Goal: Information Seeking & Learning: Learn about a topic

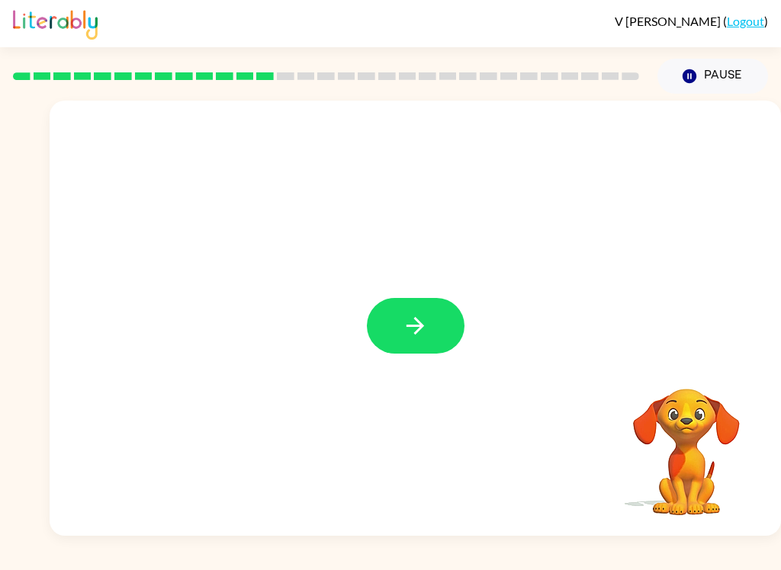
click at [390, 335] on button "button" at bounding box center [416, 326] width 98 height 56
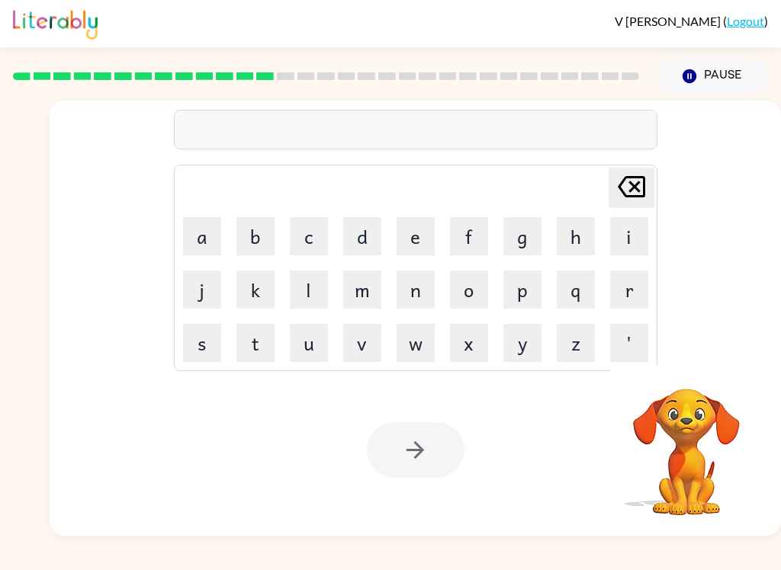
click at [474, 225] on button "f" at bounding box center [469, 236] width 38 height 38
click at [623, 222] on button "i" at bounding box center [629, 236] width 38 height 38
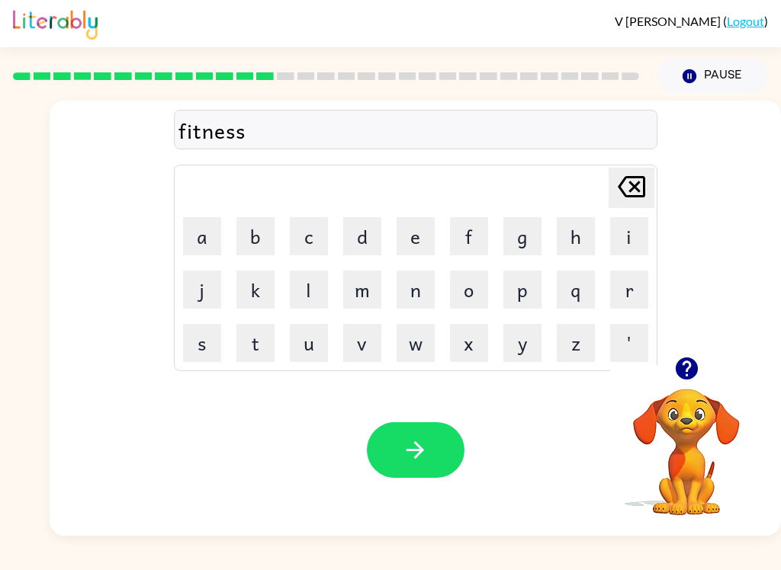
click at [438, 454] on button "button" at bounding box center [416, 450] width 98 height 56
click at [428, 453] on icon "button" at bounding box center [415, 450] width 27 height 27
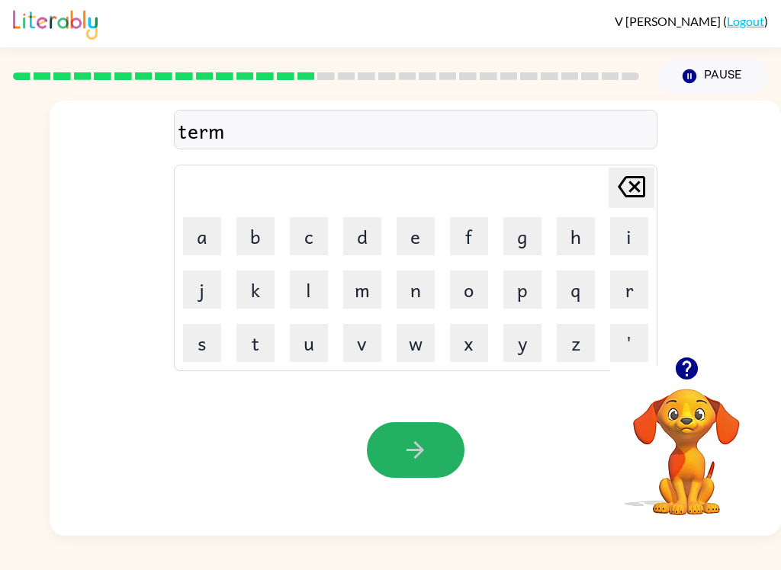
click at [402, 436] on button "button" at bounding box center [416, 450] width 98 height 56
click at [395, 463] on button "button" at bounding box center [416, 450] width 98 height 56
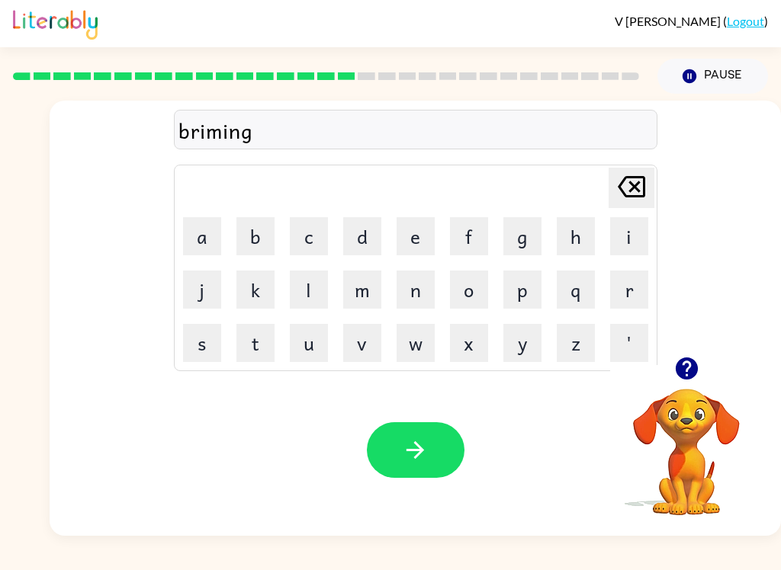
click at [405, 449] on icon "button" at bounding box center [415, 450] width 27 height 27
click at [446, 450] on button "button" at bounding box center [416, 450] width 98 height 56
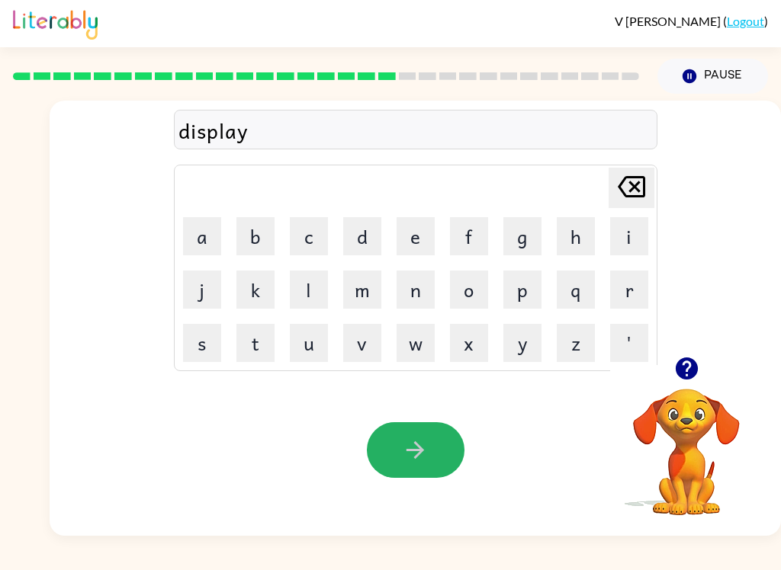
click at [402, 442] on icon "button" at bounding box center [415, 450] width 27 height 27
click at [424, 455] on icon "button" at bounding box center [415, 450] width 27 height 27
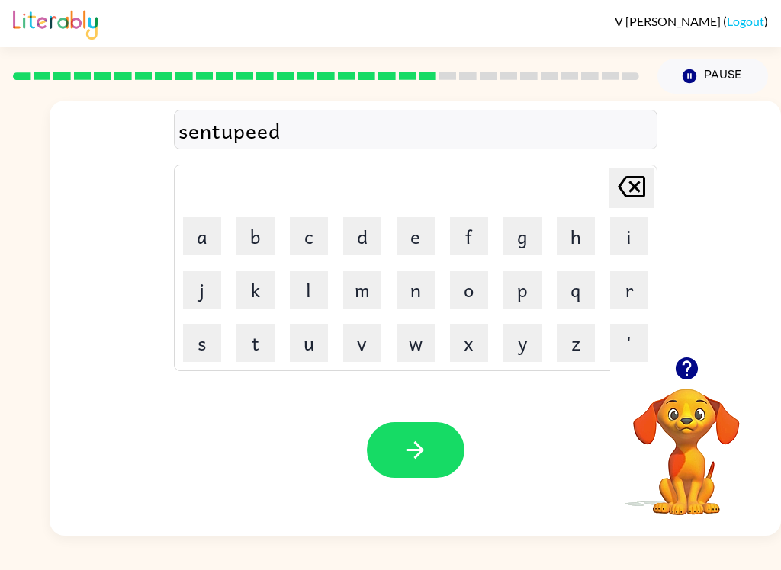
click at [450, 471] on button "button" at bounding box center [416, 450] width 98 height 56
click at [427, 424] on button "button" at bounding box center [416, 450] width 98 height 56
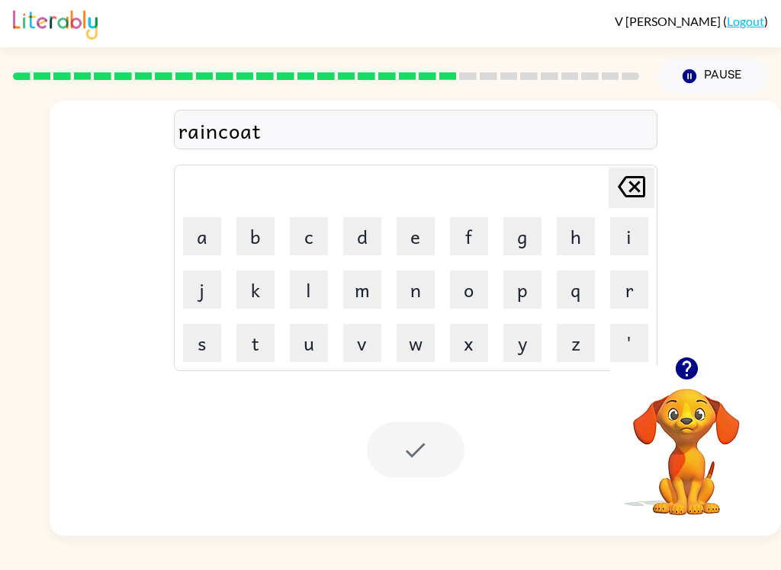
click at [389, 454] on div at bounding box center [416, 450] width 98 height 56
click at [396, 454] on div at bounding box center [416, 450] width 98 height 56
click at [396, 453] on div at bounding box center [416, 450] width 98 height 56
click at [383, 448] on div at bounding box center [416, 450] width 98 height 56
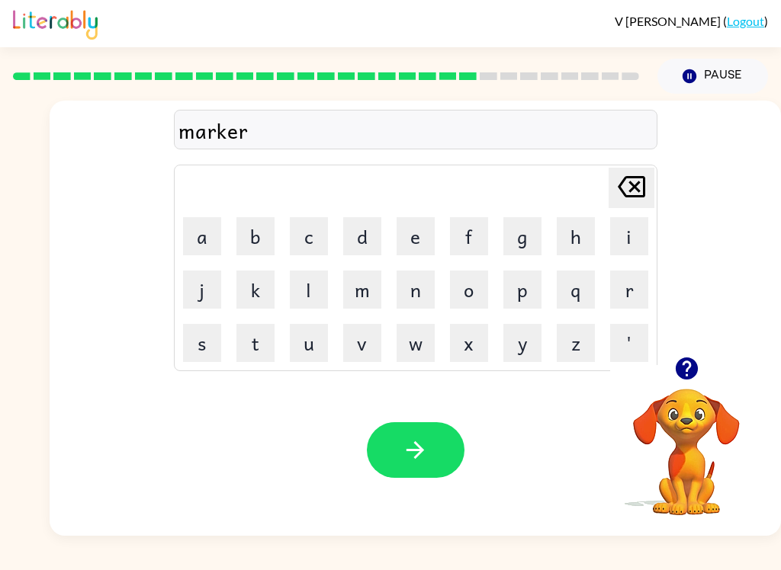
click at [459, 449] on button "button" at bounding box center [416, 450] width 98 height 56
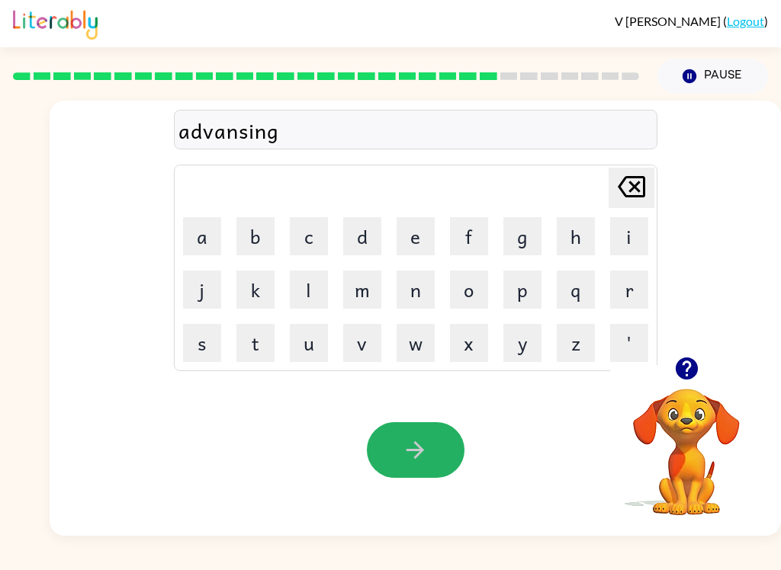
click at [392, 434] on button "button" at bounding box center [416, 450] width 98 height 56
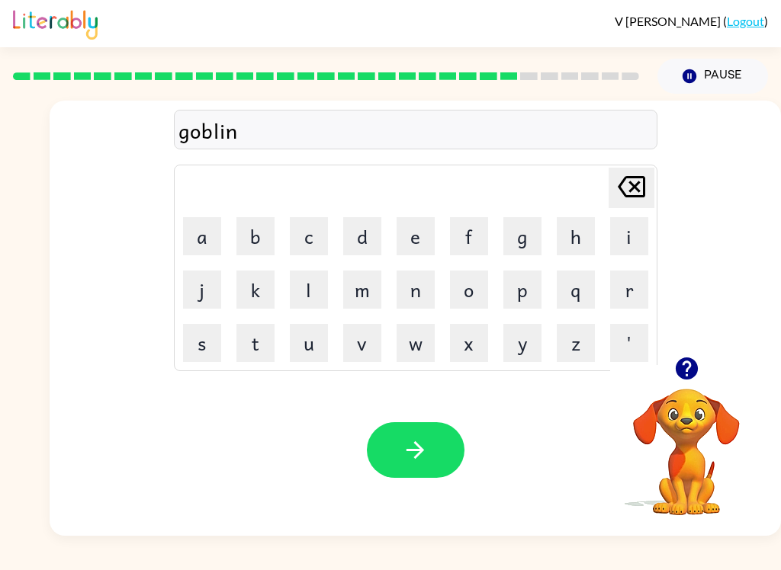
click at [416, 450] on icon "button" at bounding box center [415, 450] width 18 height 18
click at [407, 459] on icon "button" at bounding box center [415, 450] width 27 height 27
click at [428, 459] on button "button" at bounding box center [416, 450] width 98 height 56
click at [397, 449] on button "button" at bounding box center [416, 450] width 98 height 56
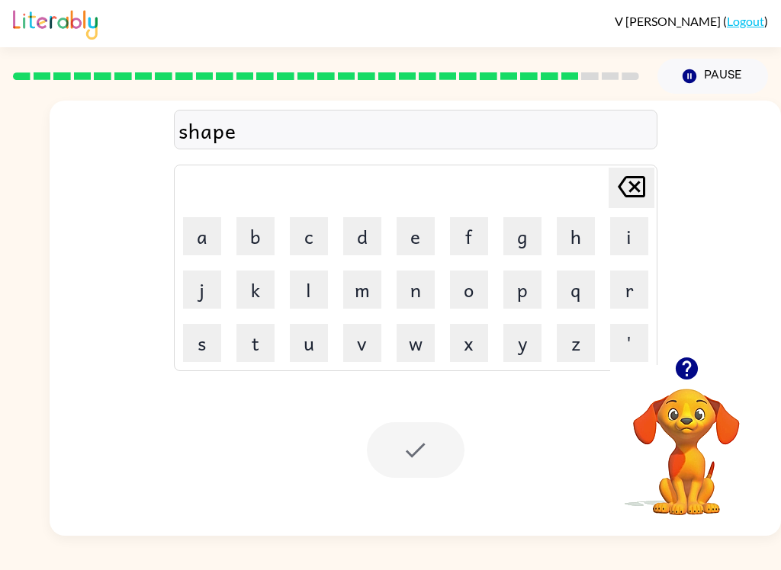
click at [414, 448] on div at bounding box center [416, 450] width 98 height 56
click at [455, 444] on div at bounding box center [416, 450] width 98 height 56
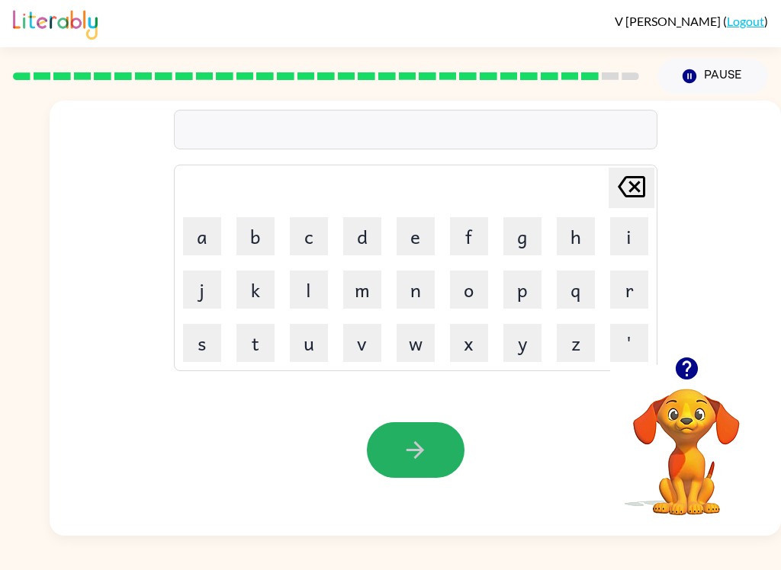
click at [414, 458] on icon "button" at bounding box center [415, 450] width 27 height 27
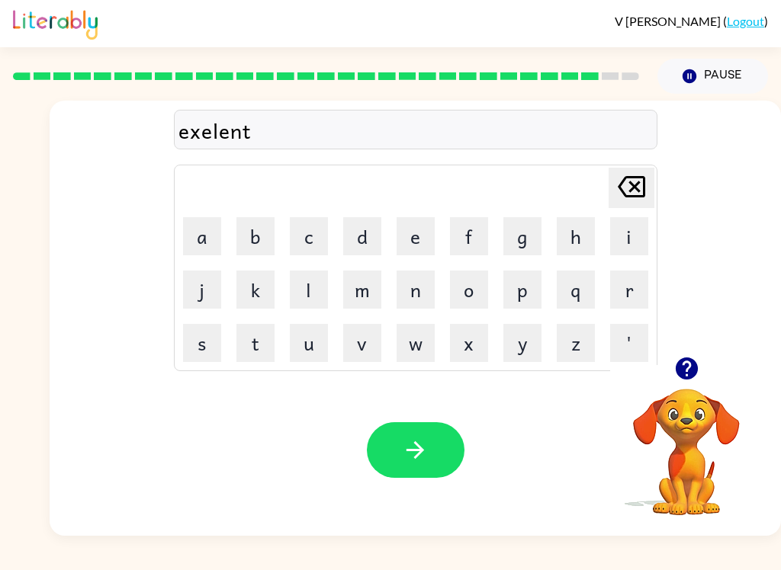
click at [428, 457] on icon "button" at bounding box center [415, 450] width 27 height 27
click at [424, 435] on button "button" at bounding box center [416, 450] width 98 height 56
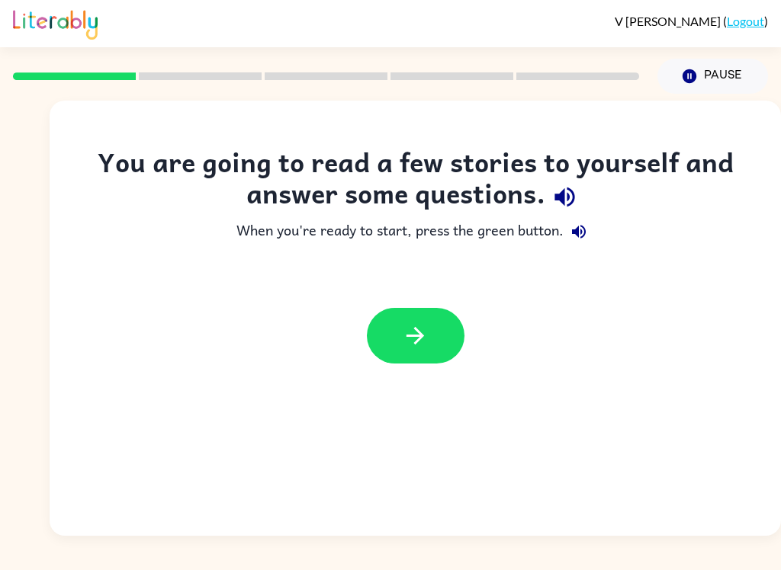
click at [389, 331] on button "button" at bounding box center [416, 336] width 98 height 56
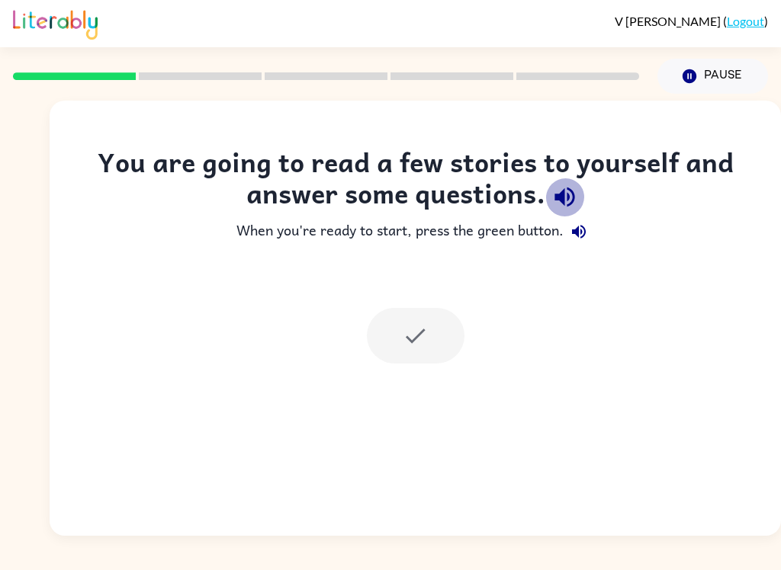
click at [564, 179] on button "button" at bounding box center [564, 197] width 39 height 39
click at [569, 226] on button "button" at bounding box center [578, 231] width 30 height 30
click at [378, 394] on div "You are going to read a few stories to yourself and answer some questions. When…" at bounding box center [415, 318] width 731 height 435
click at [378, 393] on div "You are going to read a few stories to yourself and answer some questions. When…" at bounding box center [415, 318] width 731 height 435
click at [394, 374] on div at bounding box center [415, 336] width 731 height 86
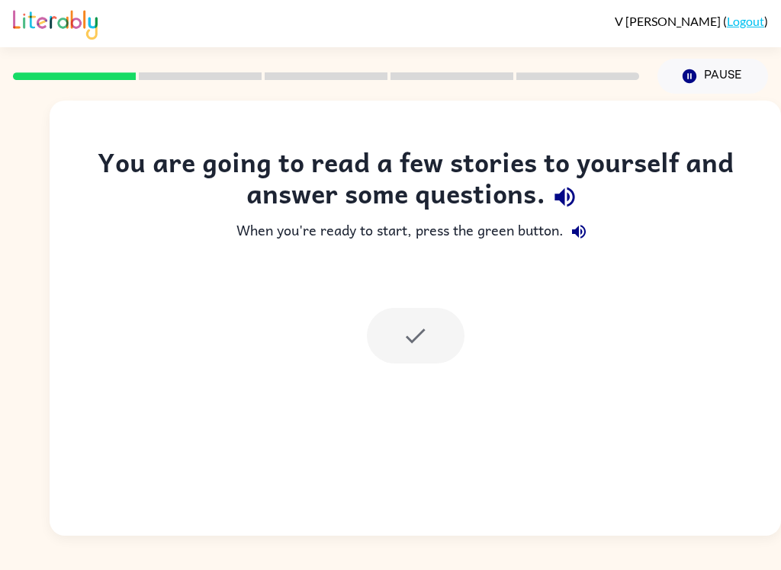
click at [394, 374] on div at bounding box center [415, 336] width 731 height 86
click at [372, 377] on div at bounding box center [415, 336] width 731 height 86
click at [419, 361] on div at bounding box center [416, 336] width 98 height 56
click at [405, 377] on div at bounding box center [415, 336] width 731 height 86
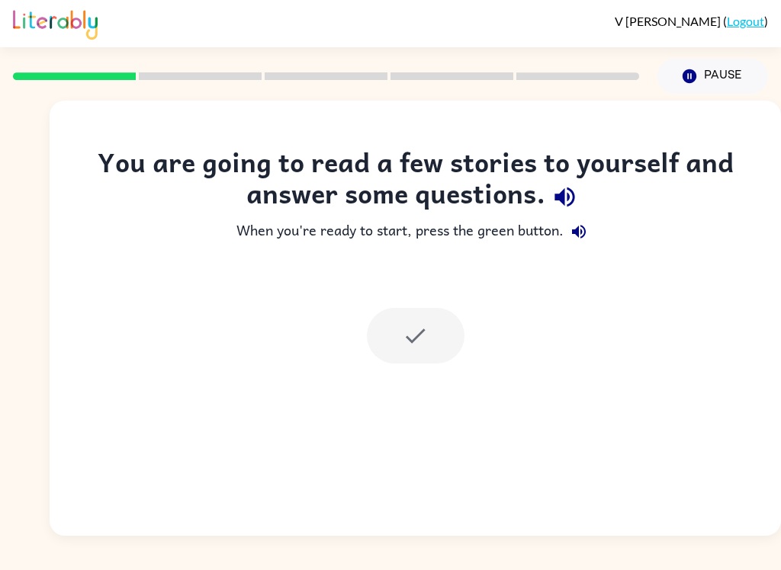
click at [421, 306] on div at bounding box center [415, 336] width 731 height 86
click at [581, 303] on div at bounding box center [415, 336] width 731 height 86
click at [563, 188] on icon "button" at bounding box center [564, 197] width 27 height 27
click at [701, 250] on div "You are going to read a few stories to yourself and answer some questions. When…" at bounding box center [415, 262] width 731 height 232
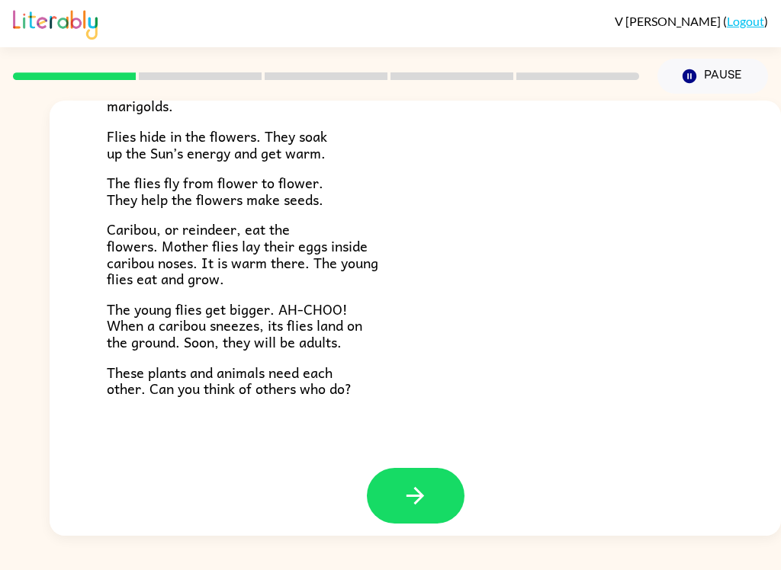
scroll to position [303, 0]
click at [404, 469] on button "button" at bounding box center [416, 497] width 98 height 56
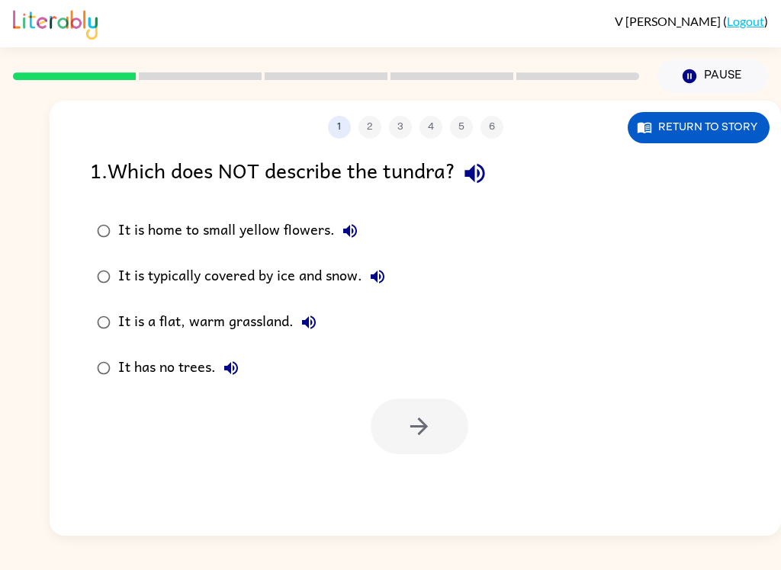
scroll to position [0, 0]
click at [377, 209] on label "It is home to small yellow flowers." at bounding box center [241, 231] width 319 height 46
click at [351, 234] on icon "button" at bounding box center [350, 231] width 14 height 14
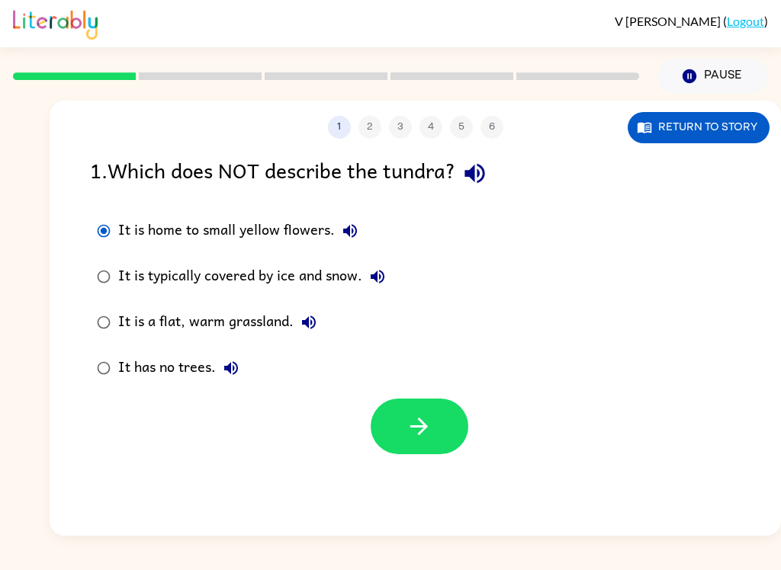
click at [376, 277] on icon "button" at bounding box center [377, 277] width 14 height 14
click at [313, 330] on icon "button" at bounding box center [309, 322] width 18 height 18
click at [232, 377] on icon "button" at bounding box center [231, 368] width 18 height 18
click at [431, 425] on icon "button" at bounding box center [419, 426] width 27 height 27
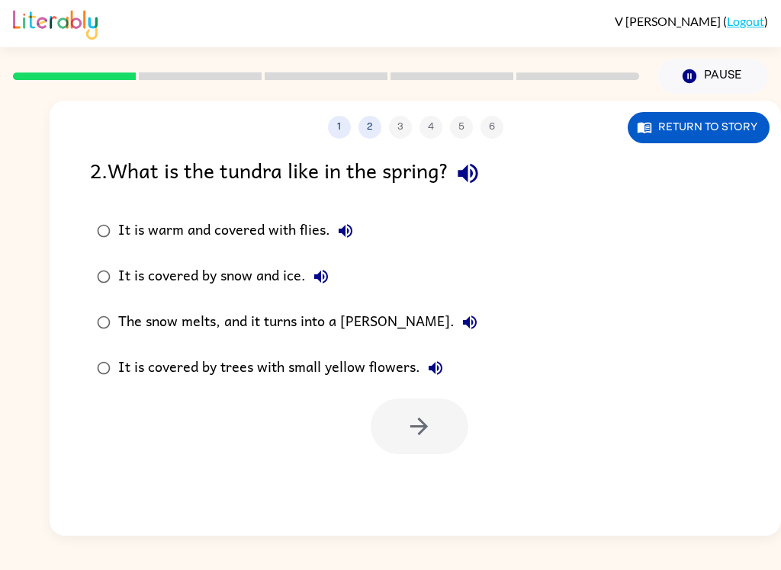
click at [475, 178] on icon "button" at bounding box center [467, 173] width 27 height 27
click at [346, 228] on icon "button" at bounding box center [345, 231] width 18 height 18
click at [326, 282] on icon "button" at bounding box center [321, 277] width 14 height 14
click at [463, 322] on icon "button" at bounding box center [470, 323] width 14 height 14
click at [438, 364] on icon "button" at bounding box center [435, 368] width 14 height 14
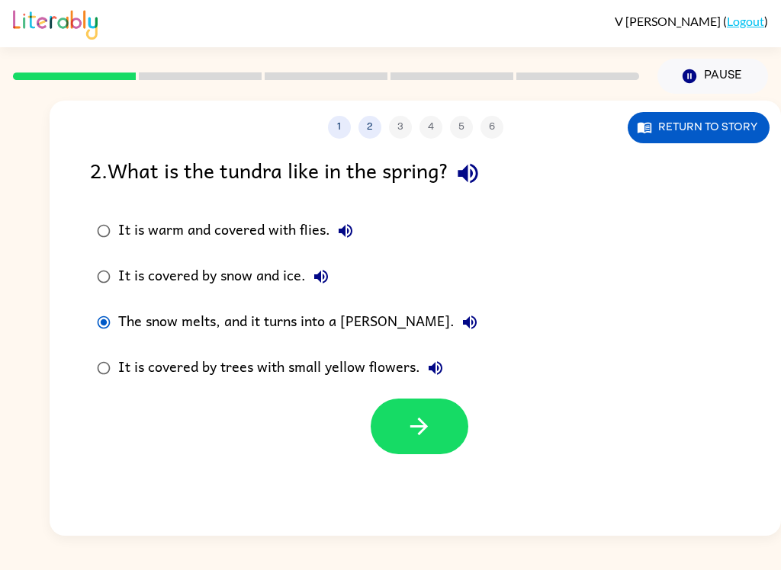
click at [386, 436] on button "button" at bounding box center [419, 427] width 98 height 56
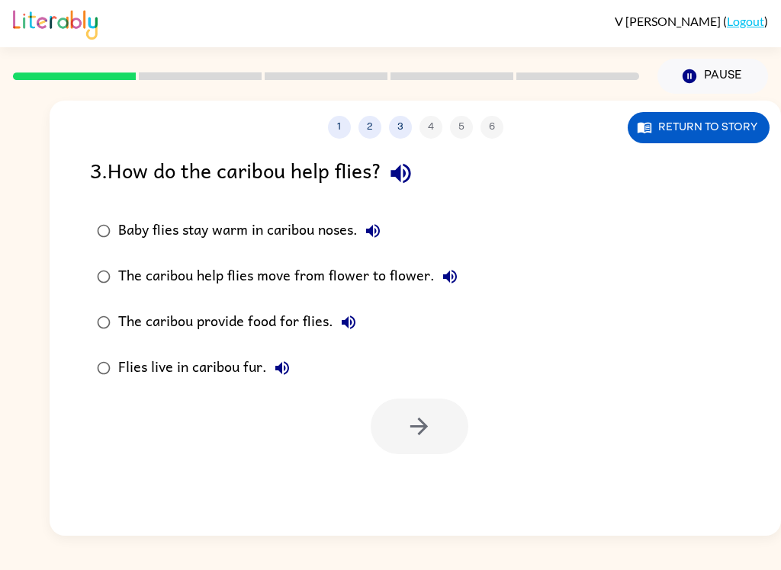
click at [414, 179] on icon "button" at bounding box center [400, 173] width 27 height 27
click at [388, 232] on button "Baby flies stay warm in caribou noses." at bounding box center [372, 231] width 30 height 30
click at [398, 242] on label "Baby flies stay warm in caribou noses." at bounding box center [277, 231] width 391 height 46
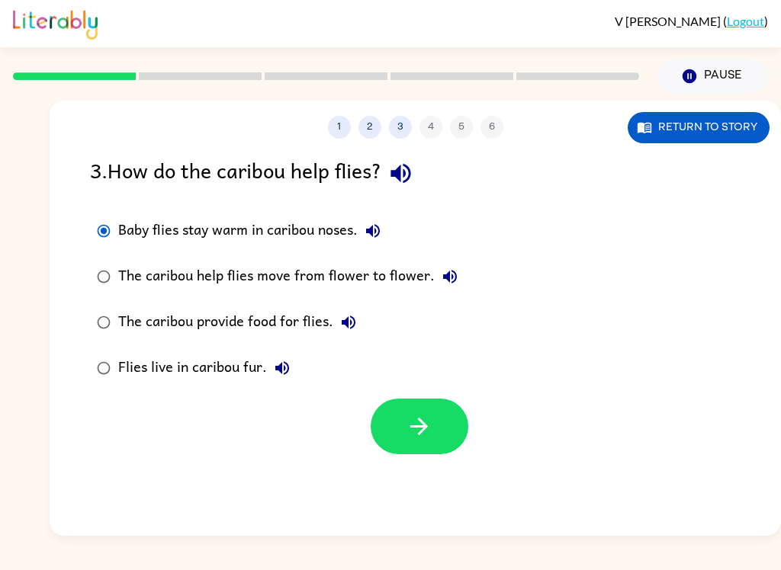
click at [454, 282] on icon "button" at bounding box center [450, 277] width 18 height 18
click at [353, 323] on icon "button" at bounding box center [348, 322] width 18 height 18
click at [293, 378] on button "Flies live in caribou fur." at bounding box center [282, 368] width 30 height 30
click at [416, 429] on icon "button" at bounding box center [419, 426] width 27 height 27
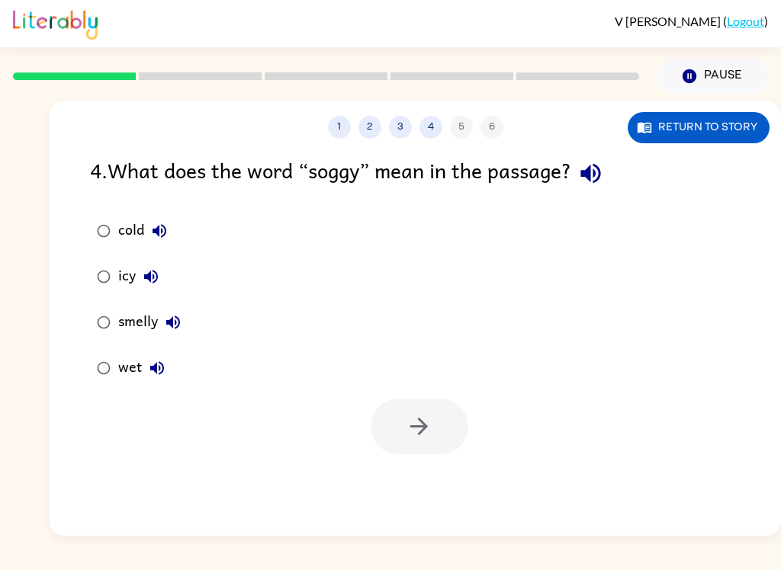
click at [592, 189] on button "button" at bounding box center [590, 173] width 39 height 39
click at [75, 386] on div "4 . What does the word “soggy” mean in the passage? cold icy smelly wet" at bounding box center [415, 304] width 731 height 300
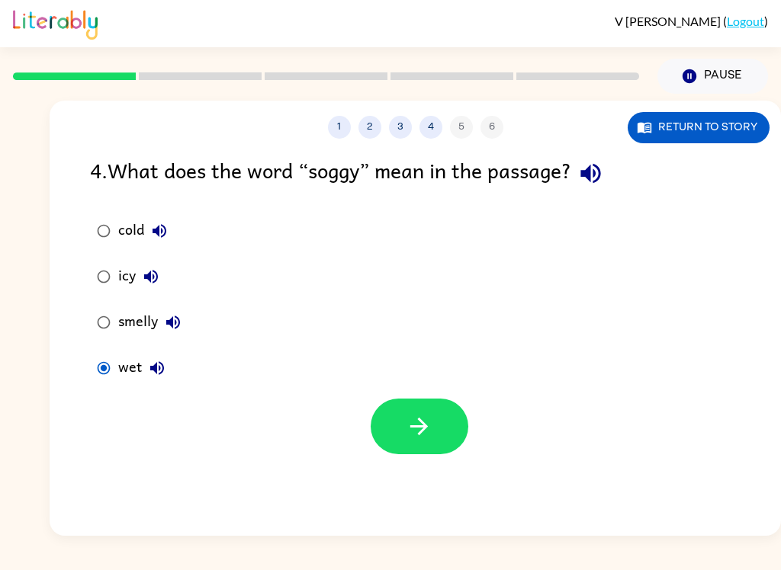
click at [415, 415] on icon "button" at bounding box center [419, 426] width 27 height 27
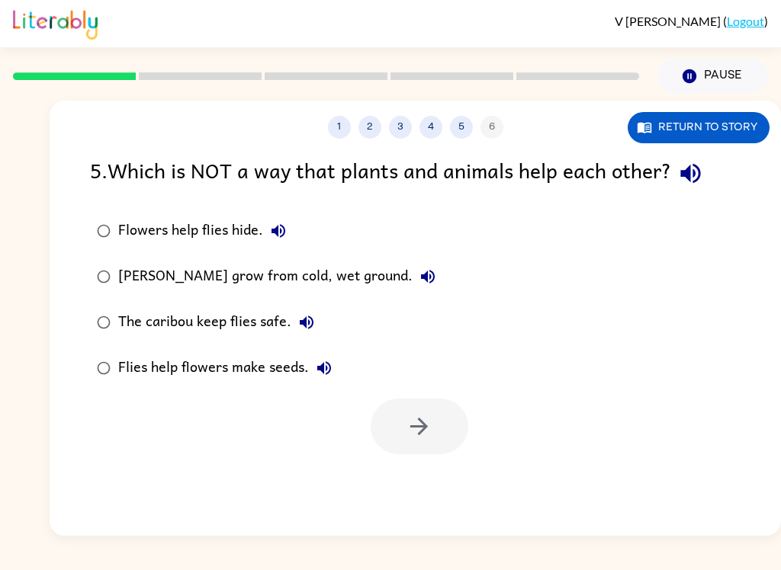
click at [690, 165] on icon "button" at bounding box center [690, 173] width 27 height 27
click at [283, 226] on icon "button" at bounding box center [278, 231] width 18 height 18
click at [421, 275] on icon "button" at bounding box center [428, 277] width 14 height 14
click at [320, 313] on div "The caribou keep flies safe." at bounding box center [220, 322] width 204 height 30
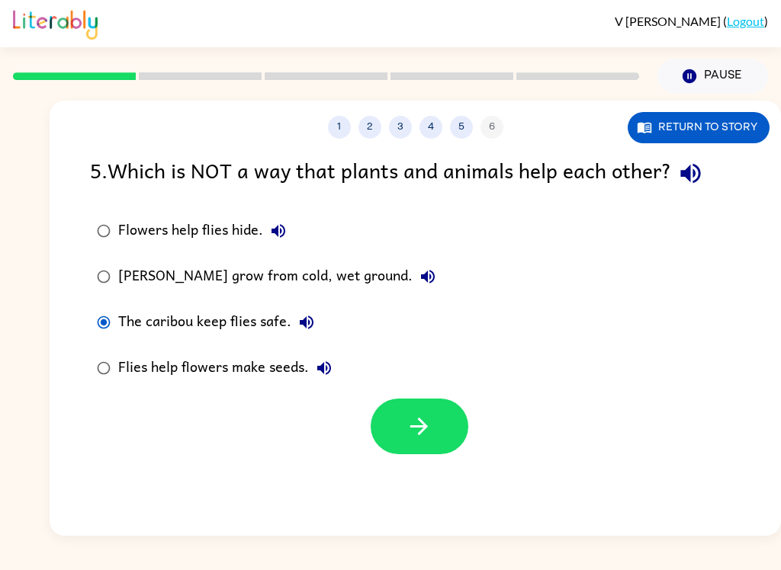
click at [309, 325] on icon "button" at bounding box center [306, 322] width 18 height 18
click at [335, 366] on button "Flies help flowers make seeds." at bounding box center [324, 368] width 30 height 30
click at [124, 274] on div "[PERSON_NAME] grow from cold, wet ground." at bounding box center [280, 276] width 325 height 30
click at [426, 434] on icon "button" at bounding box center [419, 426] width 27 height 27
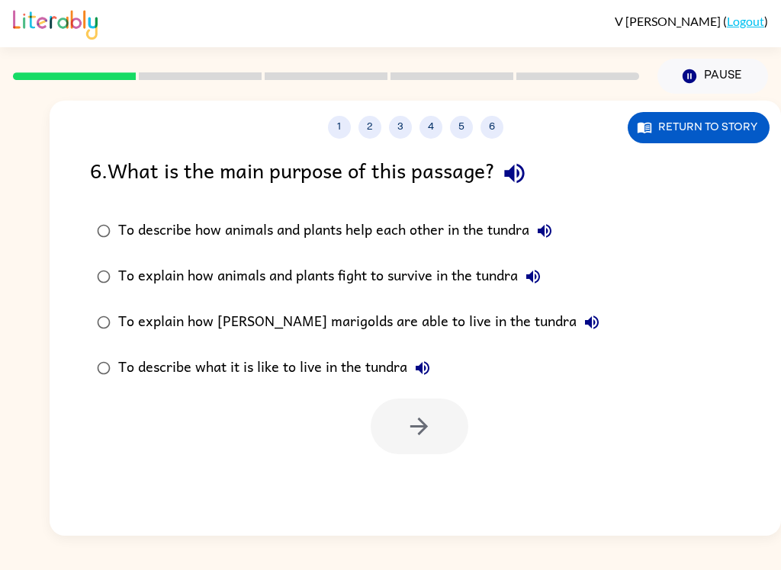
click at [521, 168] on icon "button" at bounding box center [514, 173] width 27 height 27
click at [543, 253] on label "To describe how animals and plants help each other in the tundra" at bounding box center [348, 231] width 533 height 46
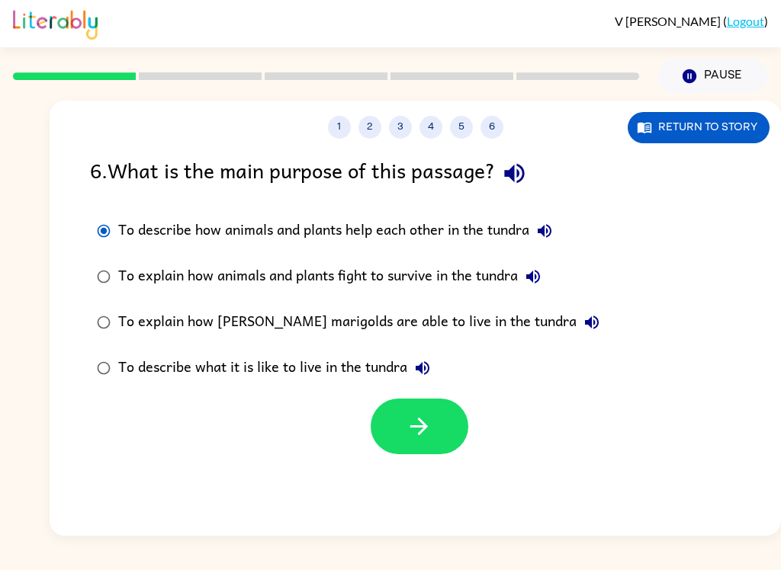
click at [558, 227] on button "To describe how animals and plants help each other in the tundra" at bounding box center [544, 231] width 30 height 30
click at [542, 273] on icon "button" at bounding box center [533, 277] width 18 height 18
click at [582, 329] on icon "button" at bounding box center [591, 322] width 18 height 18
click at [435, 366] on button "To describe what it is like to live in the tundra" at bounding box center [422, 368] width 30 height 30
click at [82, 370] on label "To describe what it is like to live in the tundra" at bounding box center [348, 368] width 533 height 46
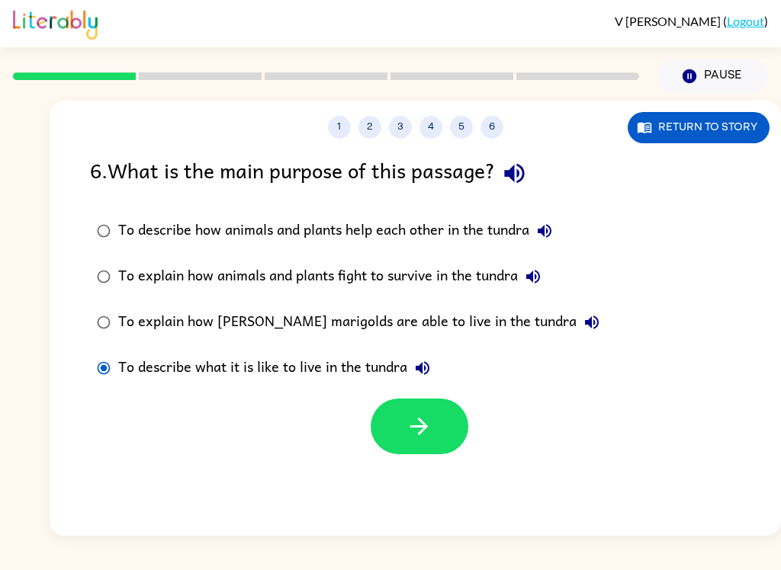
click at [428, 440] on icon "button" at bounding box center [419, 426] width 27 height 27
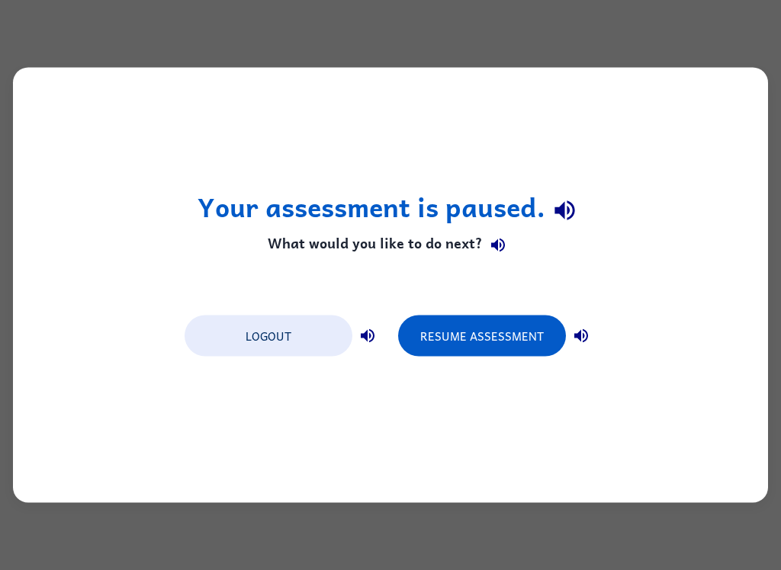
click at [479, 351] on button "Resume Assessment" at bounding box center [482, 336] width 168 height 41
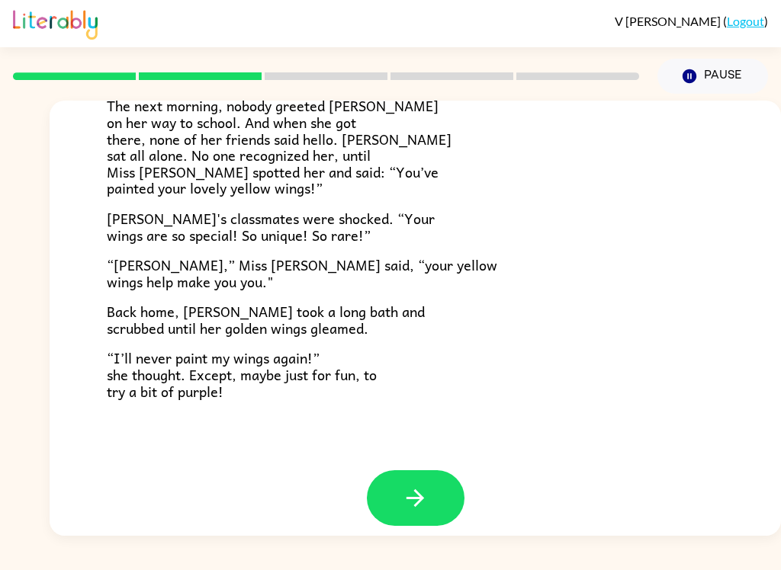
scroll to position [412, 0]
click at [399, 482] on button "button" at bounding box center [416, 499] width 98 height 56
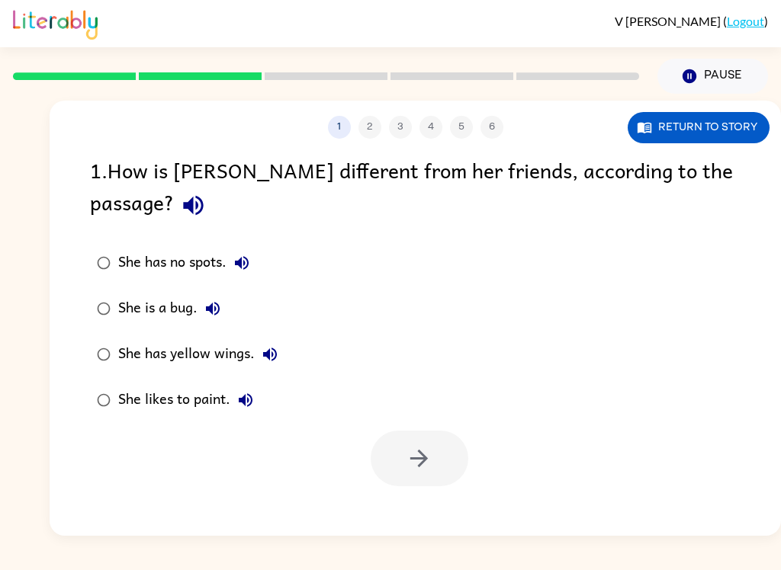
click at [203, 196] on icon "button" at bounding box center [193, 206] width 20 height 20
click at [242, 256] on icon "button" at bounding box center [242, 263] width 14 height 14
click at [223, 293] on button "She is a bug." at bounding box center [212, 308] width 30 height 30
click at [280, 339] on button "She has yellow wings." at bounding box center [270, 354] width 30 height 30
click at [245, 385] on button "She likes to paint." at bounding box center [245, 400] width 30 height 30
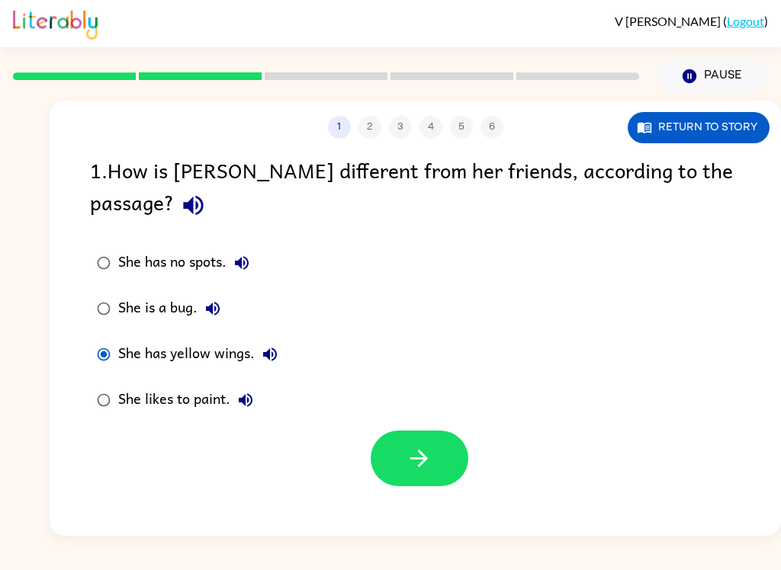
click at [412, 445] on icon "button" at bounding box center [419, 458] width 27 height 27
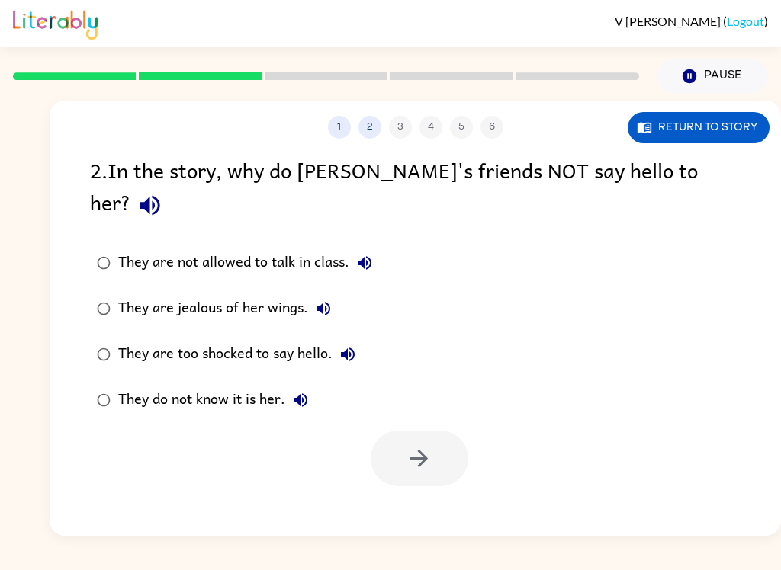
click at [159, 196] on icon "button" at bounding box center [149, 206] width 20 height 20
click at [377, 248] on button "They are not allowed to talk in class." at bounding box center [364, 263] width 30 height 30
click at [332, 293] on button "They are jealous of her wings." at bounding box center [323, 308] width 30 height 30
click at [351, 348] on icon "button" at bounding box center [348, 355] width 14 height 14
click at [311, 385] on button "They do not know it is her." at bounding box center [300, 400] width 30 height 30
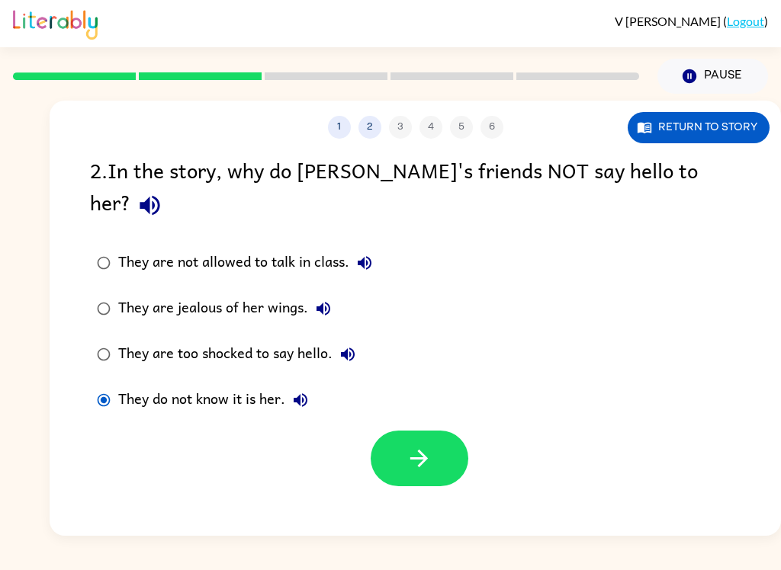
click at [447, 431] on button "button" at bounding box center [419, 459] width 98 height 56
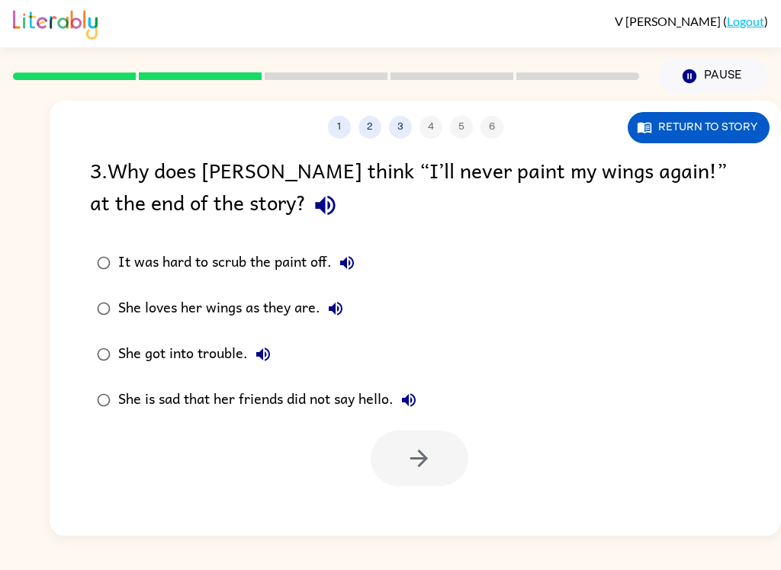
click at [312, 216] on icon "button" at bounding box center [325, 205] width 27 height 27
click at [353, 275] on button "It was hard to scrub the paint off." at bounding box center [347, 263] width 30 height 30
click at [373, 281] on label "It was hard to scrub the paint off." at bounding box center [257, 263] width 350 height 46
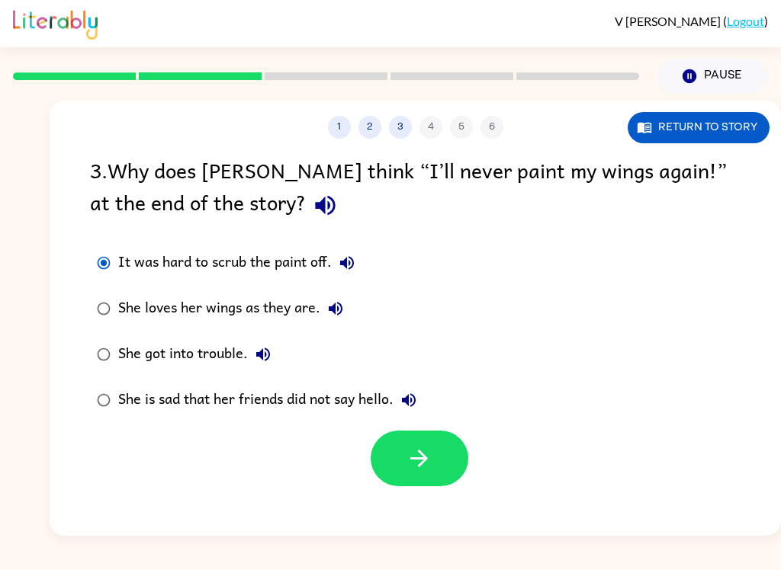
click at [337, 315] on icon "button" at bounding box center [335, 309] width 18 height 18
click at [271, 361] on icon "button" at bounding box center [263, 354] width 18 height 18
click at [413, 402] on icon "button" at bounding box center [409, 400] width 14 height 14
click at [425, 459] on icon "button" at bounding box center [419, 459] width 18 height 18
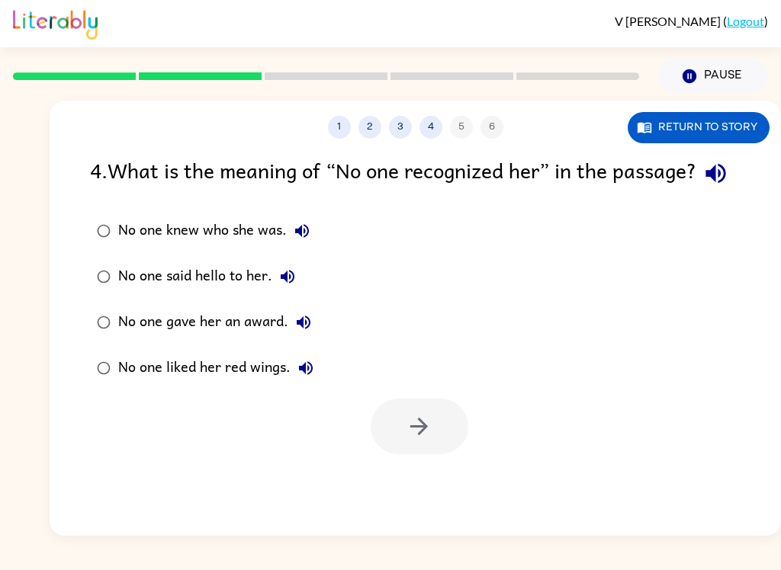
click at [705, 184] on icon "button" at bounding box center [715, 174] width 20 height 20
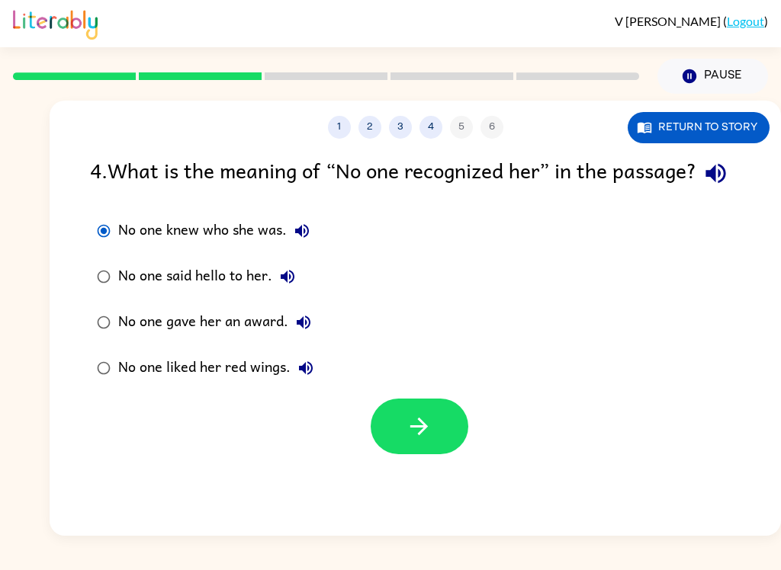
click at [414, 440] on icon "button" at bounding box center [419, 426] width 27 height 27
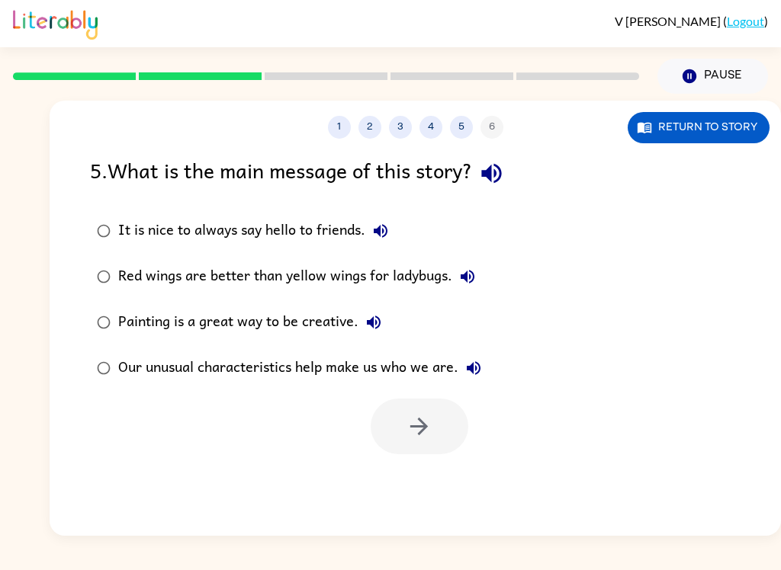
click at [501, 178] on icon "button" at bounding box center [491, 173] width 27 height 27
click at [380, 232] on icon "button" at bounding box center [381, 231] width 14 height 14
click at [471, 279] on icon "button" at bounding box center [467, 277] width 14 height 14
click at [384, 332] on button "Painting is a great way to be creative." at bounding box center [373, 322] width 30 height 30
click at [466, 377] on icon "button" at bounding box center [473, 368] width 18 height 18
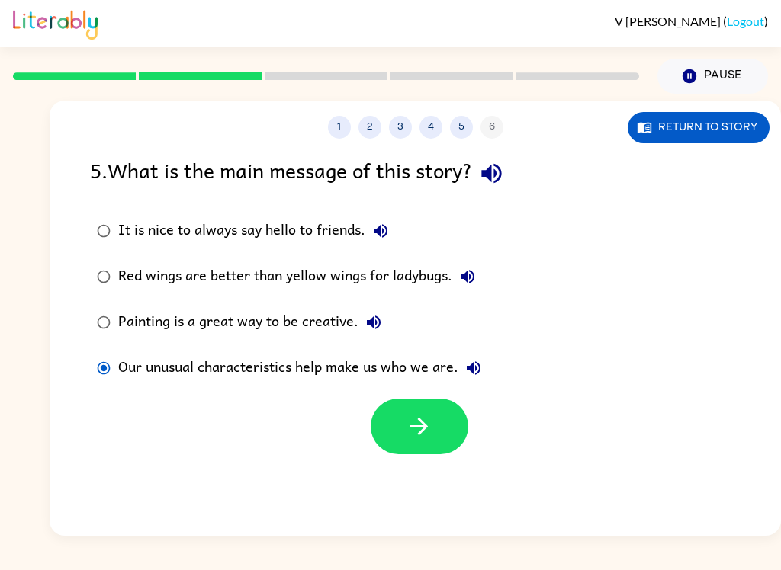
click at [405, 447] on button "button" at bounding box center [419, 427] width 98 height 56
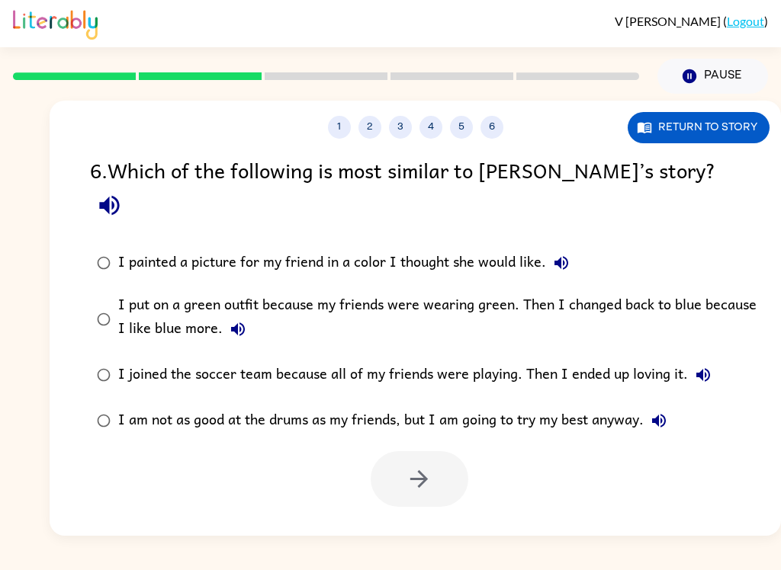
click at [119, 196] on icon "button" at bounding box center [109, 206] width 20 height 20
click at [588, 245] on label "I painted a picture for my friend in a color I thought she would like." at bounding box center [425, 263] width 687 height 46
click at [537, 248] on div "I painted a picture for my friend in a color I thought she would like." at bounding box center [347, 263] width 458 height 30
click at [567, 254] on icon "button" at bounding box center [561, 263] width 18 height 18
click at [230, 320] on icon "button" at bounding box center [238, 329] width 18 height 18
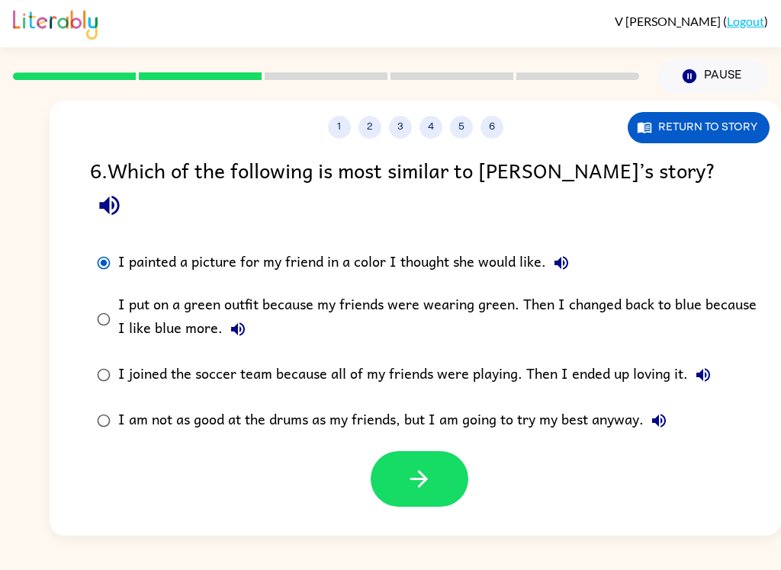
click at [699, 366] on icon "button" at bounding box center [703, 375] width 18 height 18
click at [677, 398] on label "I am not as good at the drums as my friends, but I am going to try my best anyw…" at bounding box center [425, 421] width 687 height 46
click at [659, 412] on icon "button" at bounding box center [658, 421] width 18 height 18
click at [409, 466] on icon "button" at bounding box center [419, 479] width 27 height 27
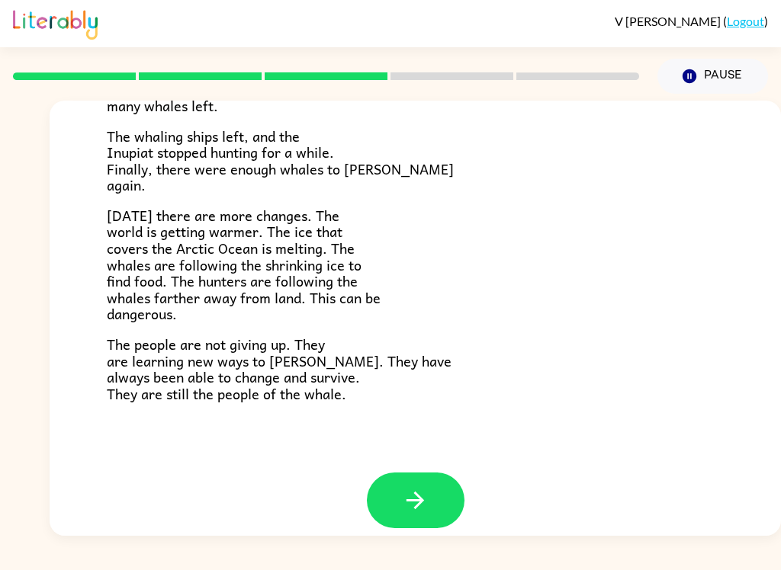
scroll to position [497, 0]
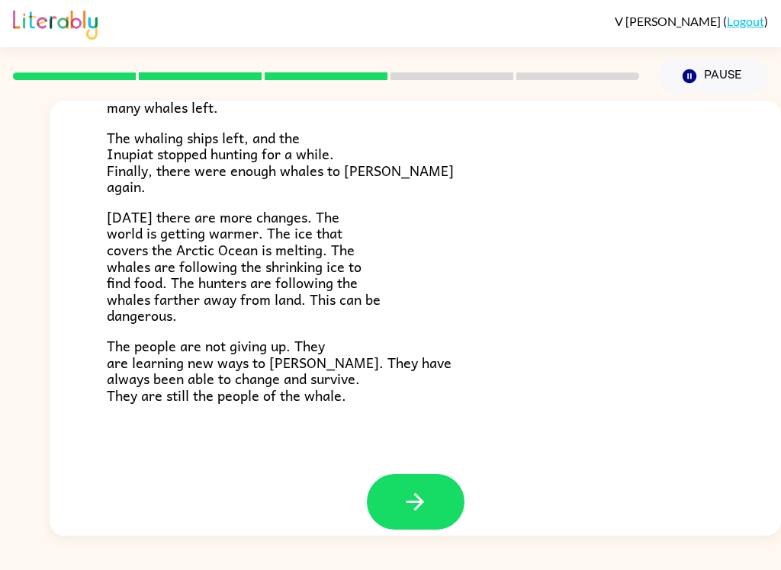
click at [422, 502] on button "button" at bounding box center [416, 502] width 98 height 56
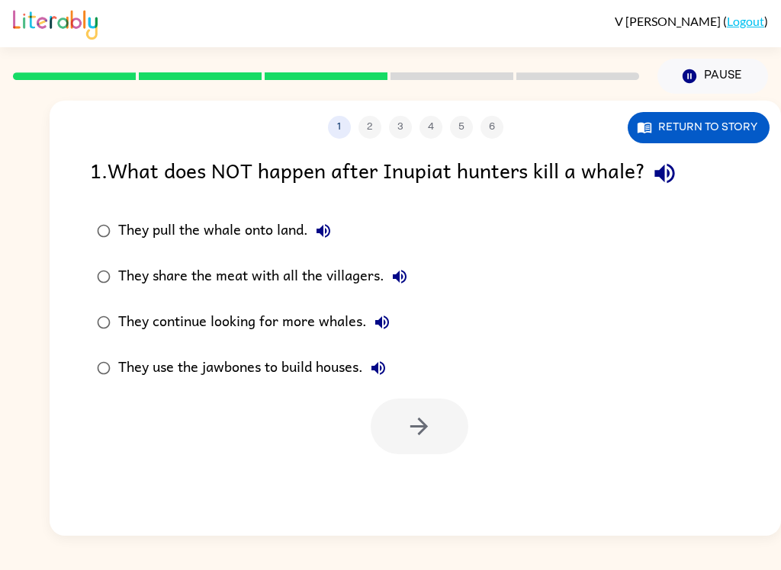
scroll to position [0, 0]
click at [662, 176] on icon "button" at bounding box center [664, 174] width 20 height 20
click at [318, 231] on icon "button" at bounding box center [323, 231] width 14 height 14
click at [408, 281] on icon "button" at bounding box center [399, 277] width 18 height 18
click at [382, 328] on icon "button" at bounding box center [382, 322] width 18 height 18
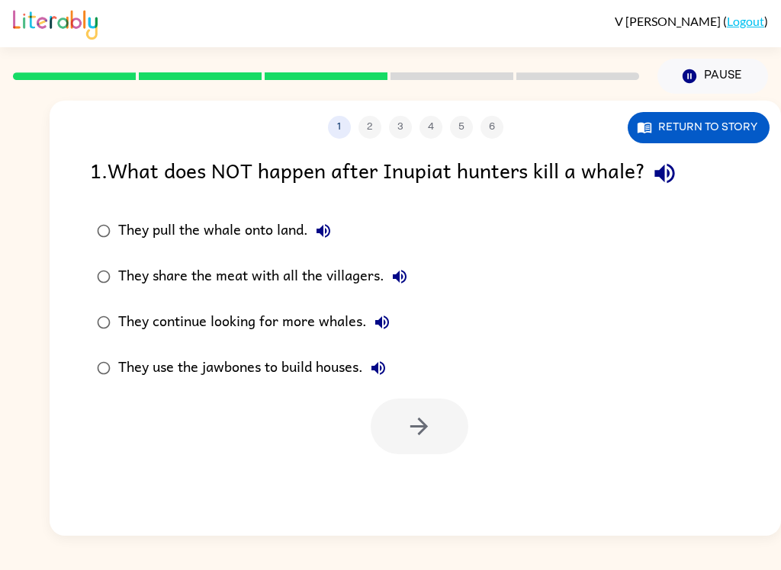
click at [380, 375] on icon "button" at bounding box center [378, 368] width 18 height 18
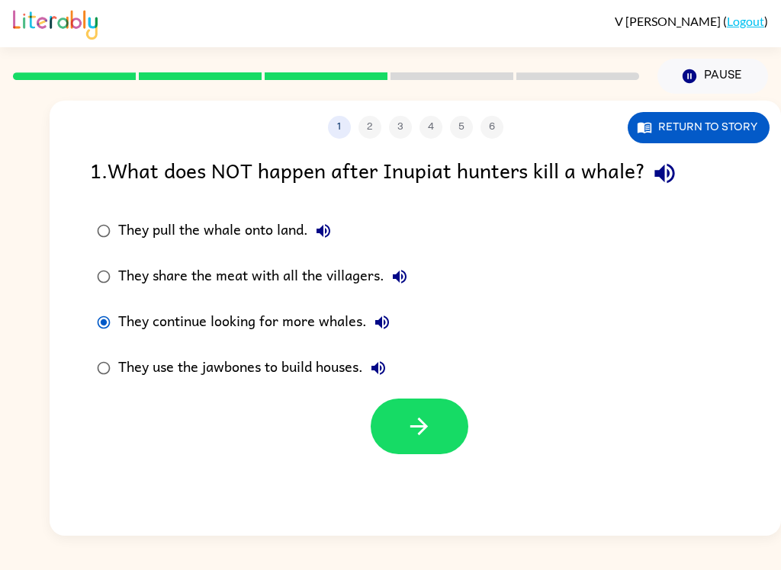
click at [671, 178] on icon "button" at bounding box center [664, 174] width 20 height 20
click at [389, 438] on button "button" at bounding box center [419, 427] width 98 height 56
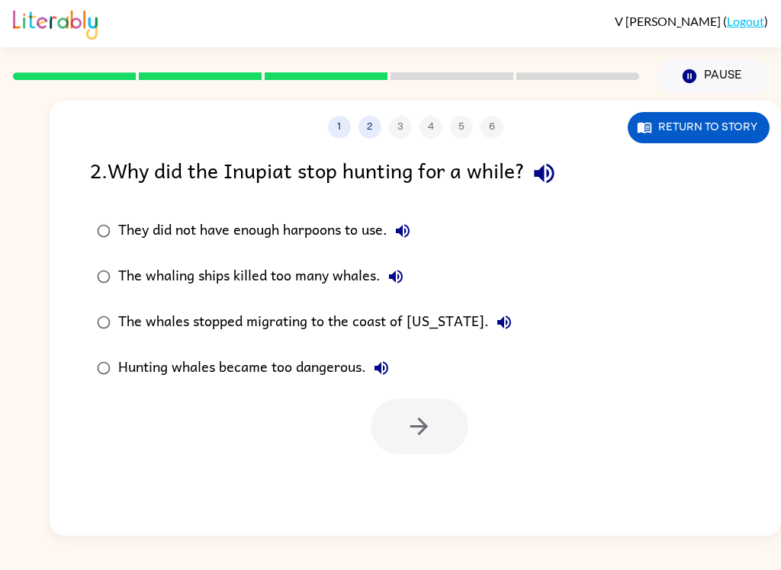
click at [565, 160] on div "2 . Why did the Inupiat stop hunting for a while?" at bounding box center [415, 173] width 650 height 39
click at [550, 169] on icon "button" at bounding box center [544, 174] width 20 height 20
click at [392, 233] on button "They did not have enough harpoons to use." at bounding box center [402, 231] width 30 height 30
click at [402, 291] on button "The whaling ships killed too many whales." at bounding box center [395, 276] width 30 height 30
click at [489, 329] on button "The whales stopped migrating to the coast of [US_STATE]." at bounding box center [504, 322] width 30 height 30
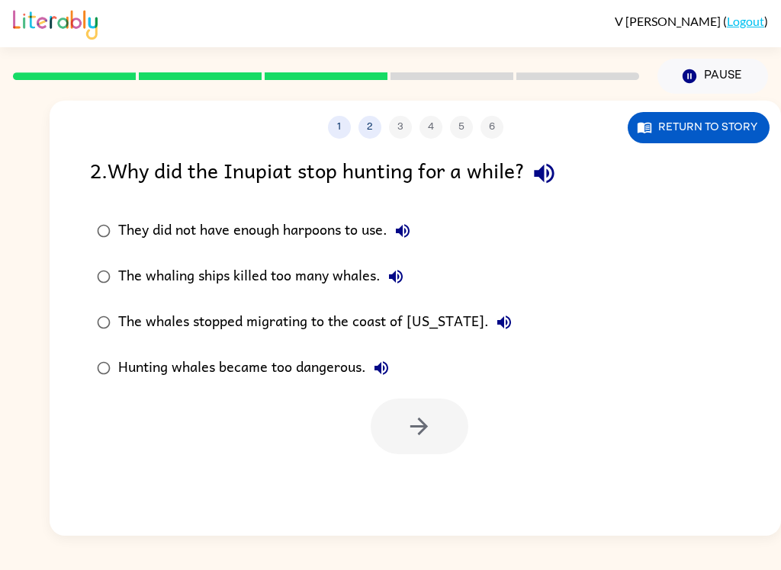
click at [390, 377] on icon "button" at bounding box center [381, 368] width 18 height 18
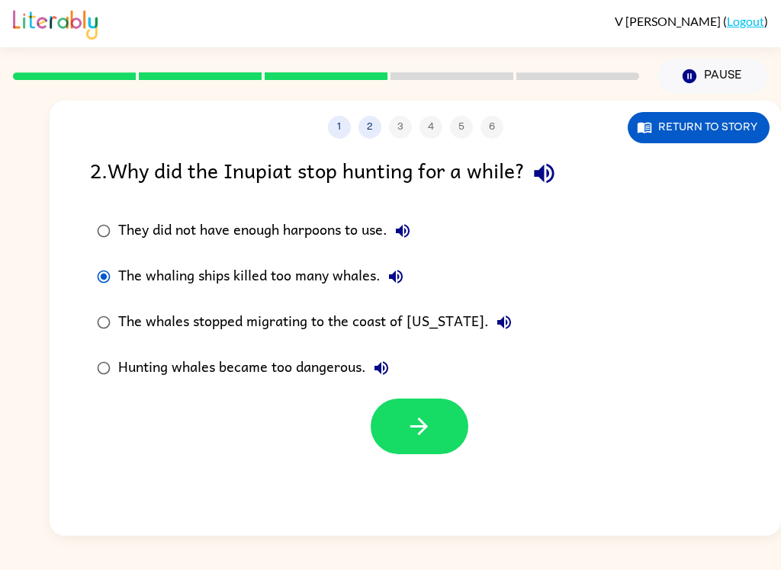
click at [415, 421] on icon "button" at bounding box center [419, 426] width 27 height 27
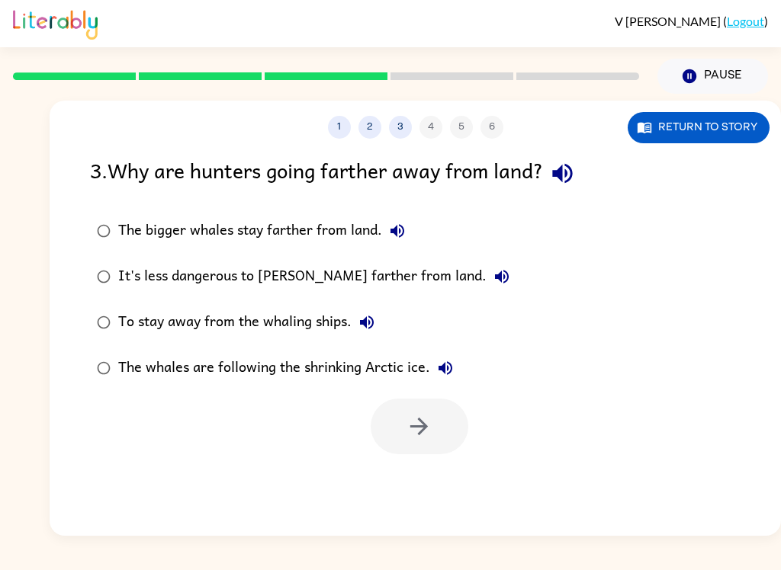
click at [553, 187] on button "button" at bounding box center [562, 173] width 39 height 39
click at [394, 232] on icon "button" at bounding box center [397, 231] width 14 height 14
click at [486, 273] on button "It's less dangerous to [PERSON_NAME] farther from land." at bounding box center [501, 276] width 30 height 30
click at [389, 320] on label "To stay away from the whaling ships." at bounding box center [303, 323] width 443 height 46
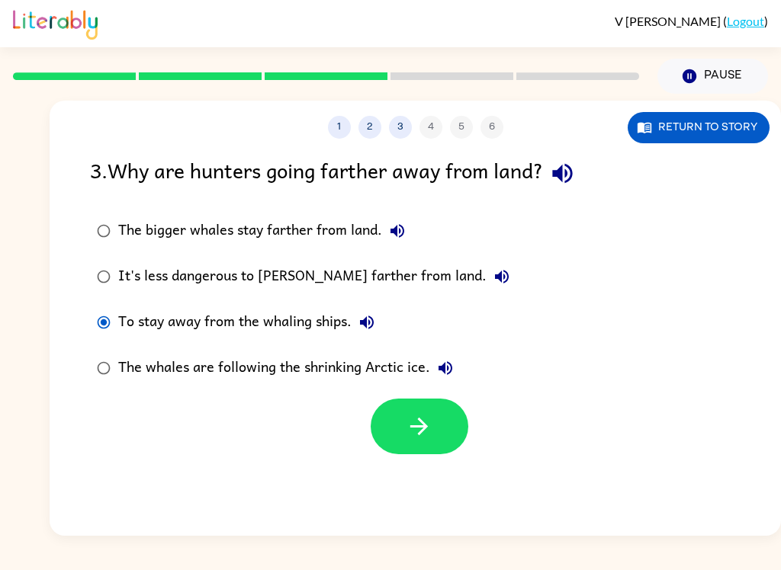
click at [364, 321] on icon "button" at bounding box center [366, 322] width 18 height 18
click at [410, 315] on label "To stay away from the whaling ships." at bounding box center [303, 323] width 443 height 46
click at [458, 364] on button "The whales are following the shrinking Arctic ice." at bounding box center [445, 368] width 30 height 30
click at [91, 390] on label "The whales are following the shrinking Arctic ice." at bounding box center [303, 368] width 443 height 46
click at [93, 393] on div at bounding box center [415, 422] width 731 height 63
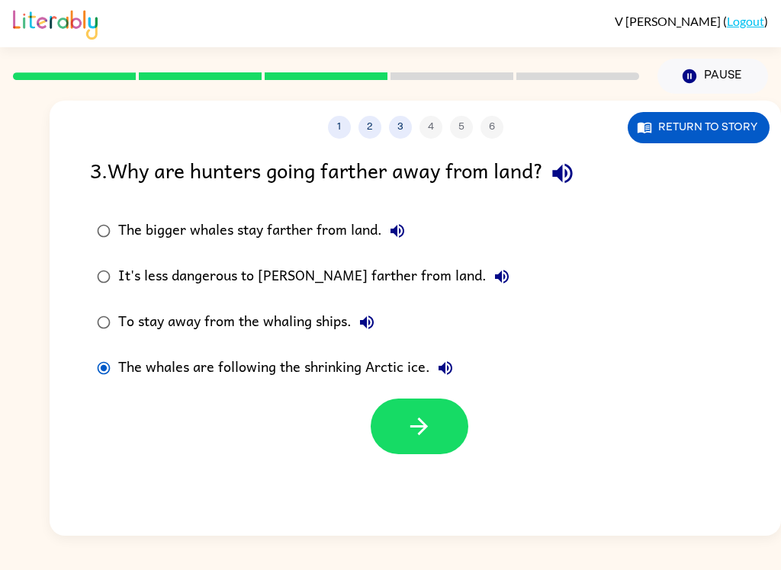
click at [413, 431] on icon "button" at bounding box center [419, 426] width 27 height 27
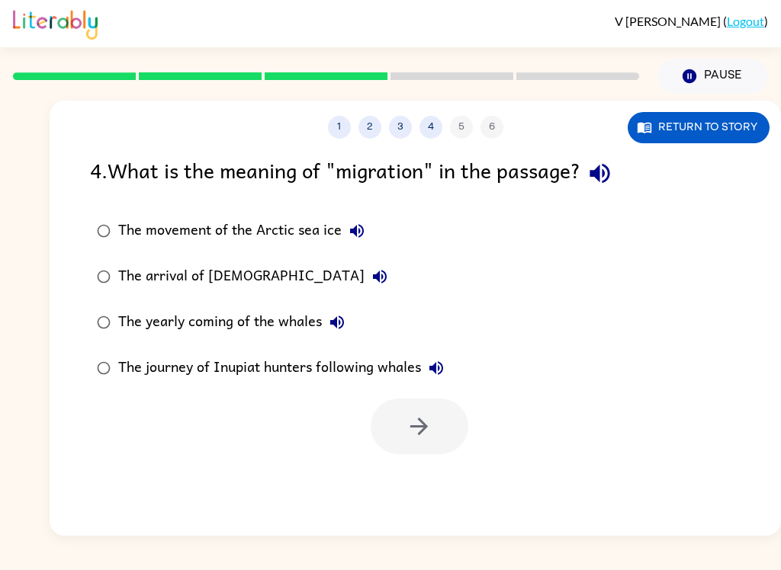
click at [614, 188] on button "button" at bounding box center [599, 173] width 39 height 39
click at [363, 226] on icon "button" at bounding box center [357, 231] width 18 height 18
click at [373, 272] on icon "button" at bounding box center [380, 277] width 14 height 14
click at [335, 321] on icon "button" at bounding box center [337, 323] width 14 height 14
click at [439, 372] on icon "button" at bounding box center [436, 368] width 18 height 18
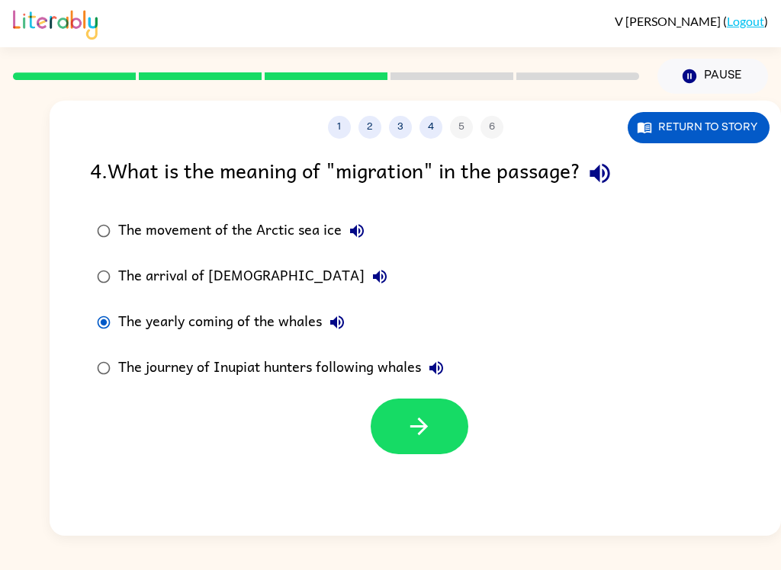
click at [380, 424] on button "button" at bounding box center [419, 427] width 98 height 56
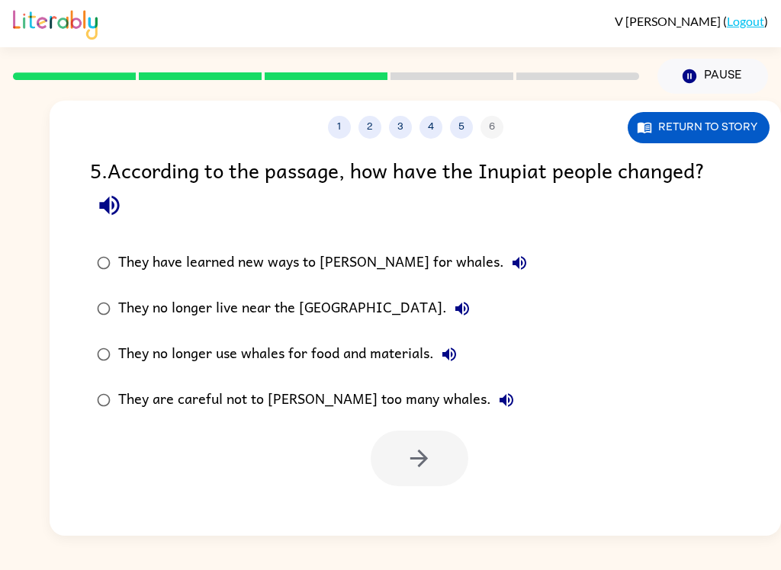
click at [107, 209] on icon "button" at bounding box center [109, 206] width 20 height 20
click at [504, 264] on button "They have learned new ways to [PERSON_NAME] for whales." at bounding box center [519, 263] width 30 height 30
click at [453, 315] on icon "button" at bounding box center [462, 309] width 18 height 18
click at [444, 357] on icon "button" at bounding box center [449, 355] width 14 height 14
click at [499, 402] on icon "button" at bounding box center [506, 400] width 14 height 14
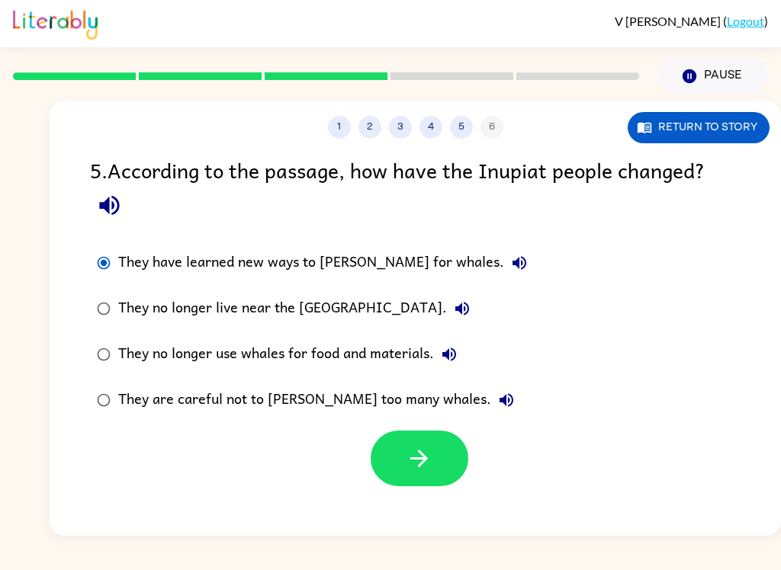
click at [410, 464] on icon "button" at bounding box center [419, 458] width 27 height 27
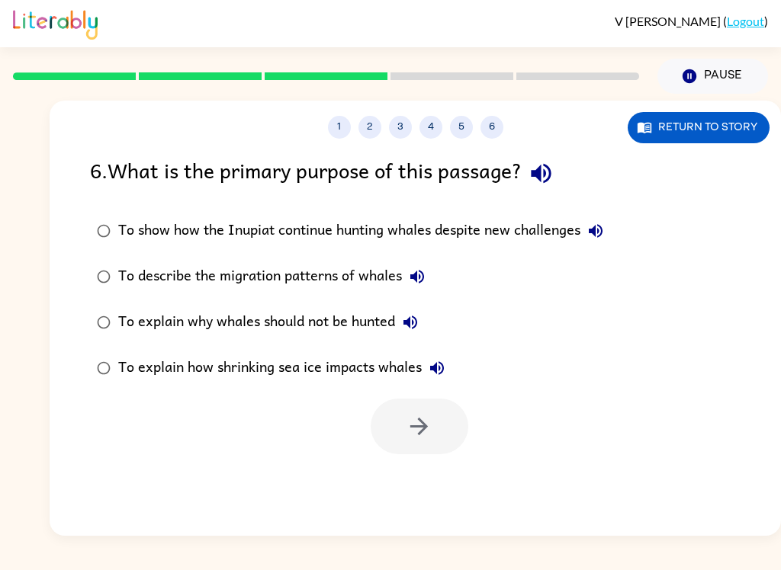
click at [560, 172] on button "button" at bounding box center [540, 173] width 39 height 39
click at [585, 227] on button "To show how the Inupiat continue hunting whales despite new challenges" at bounding box center [595, 231] width 30 height 30
click at [407, 266] on button "To describe the migration patterns of whales" at bounding box center [417, 276] width 30 height 30
click at [406, 316] on icon "button" at bounding box center [410, 322] width 18 height 18
click at [440, 365] on icon "button" at bounding box center [437, 368] width 18 height 18
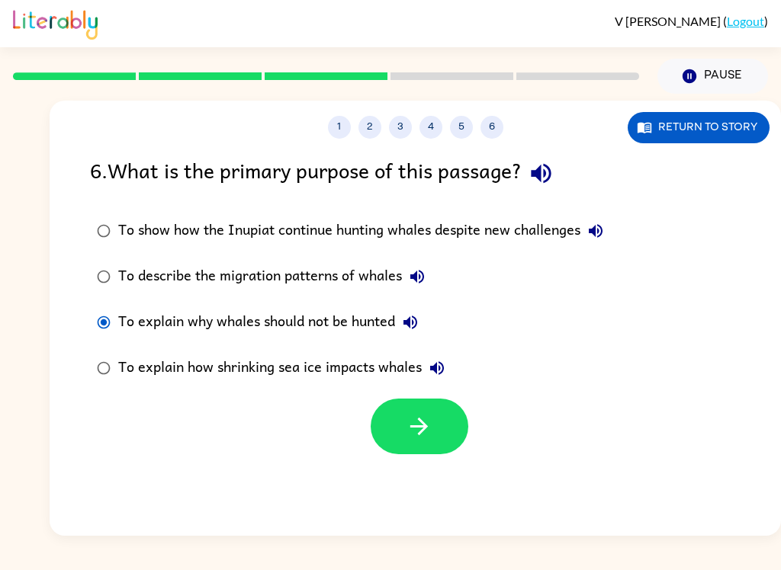
click at [408, 429] on icon "button" at bounding box center [419, 426] width 27 height 27
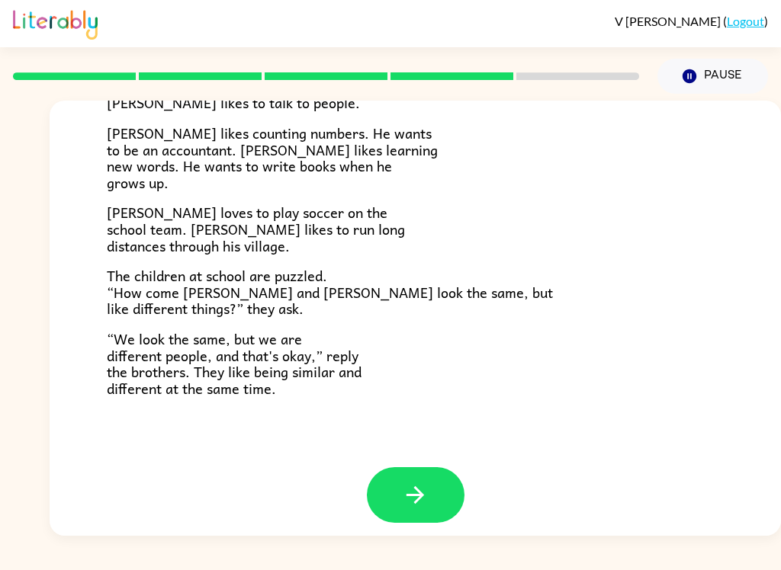
scroll to position [319, 0]
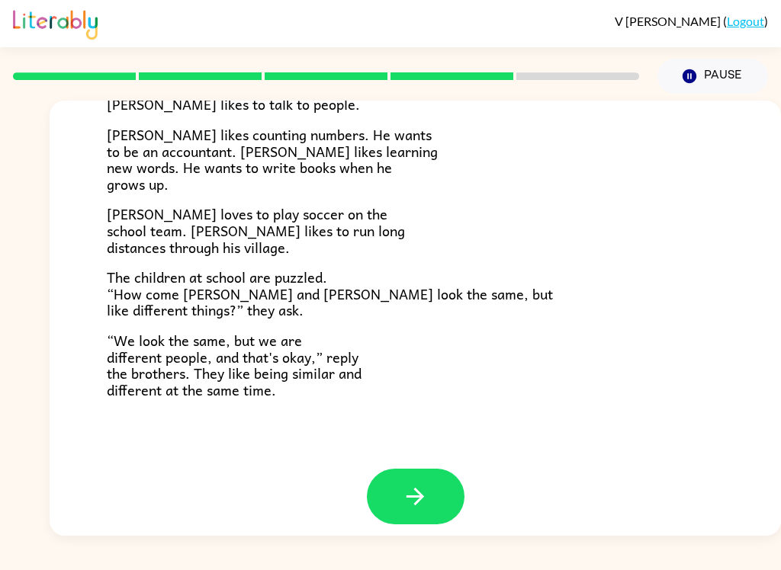
click at [432, 477] on button "button" at bounding box center [416, 497] width 98 height 56
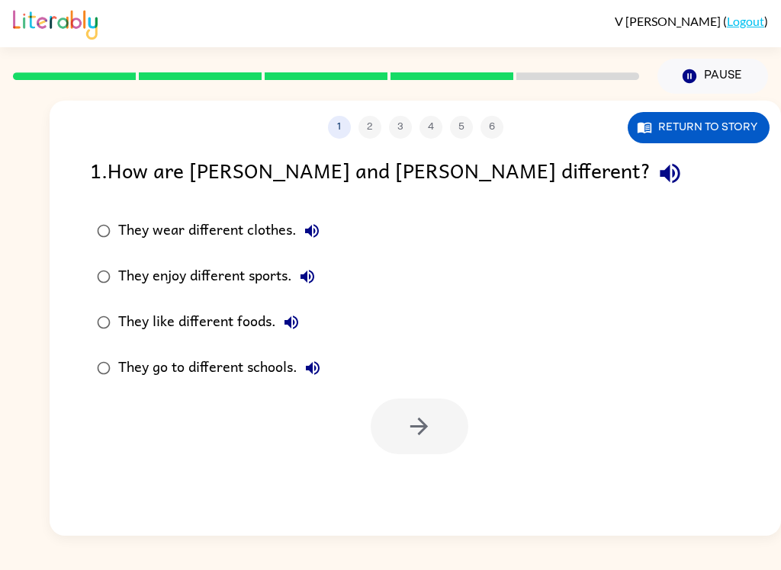
click at [309, 227] on icon "button" at bounding box center [312, 231] width 18 height 18
click at [306, 267] on button "They enjoy different sports." at bounding box center [307, 276] width 30 height 30
click at [291, 316] on icon "button" at bounding box center [291, 322] width 18 height 18
click at [317, 364] on icon "button" at bounding box center [313, 368] width 14 height 14
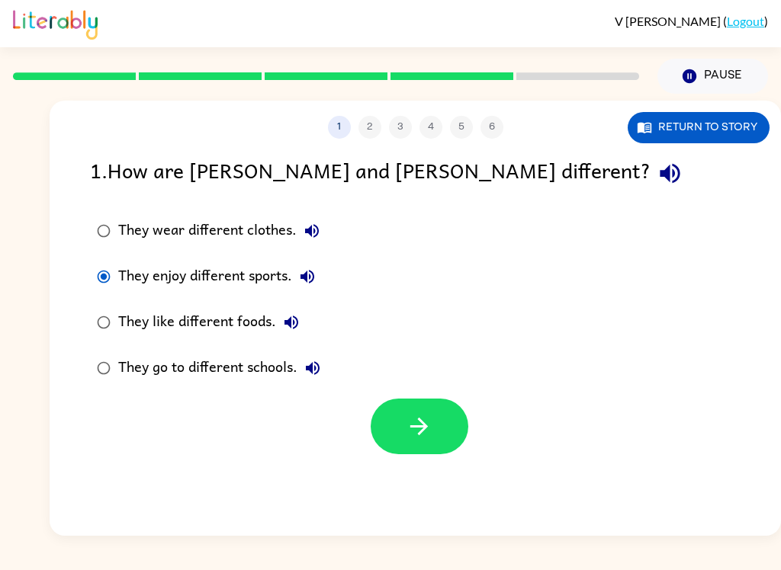
click at [446, 428] on button "button" at bounding box center [419, 427] width 98 height 56
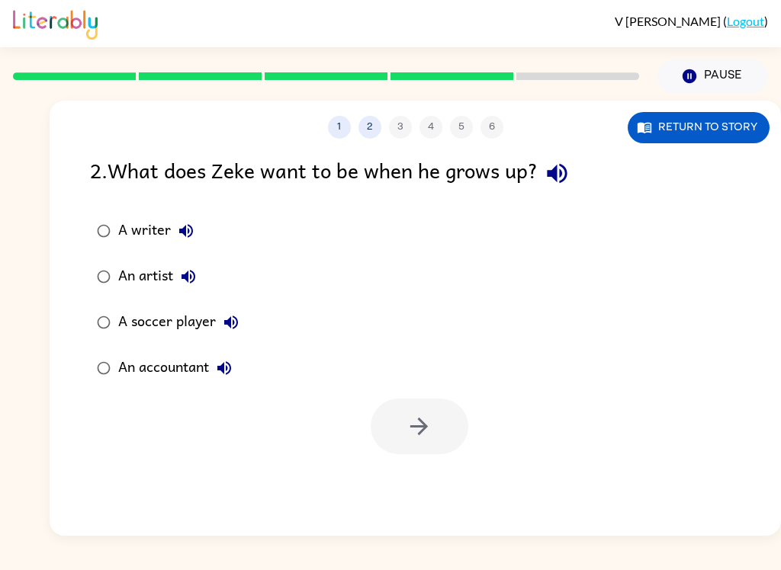
click at [554, 180] on icon "button" at bounding box center [556, 173] width 27 height 27
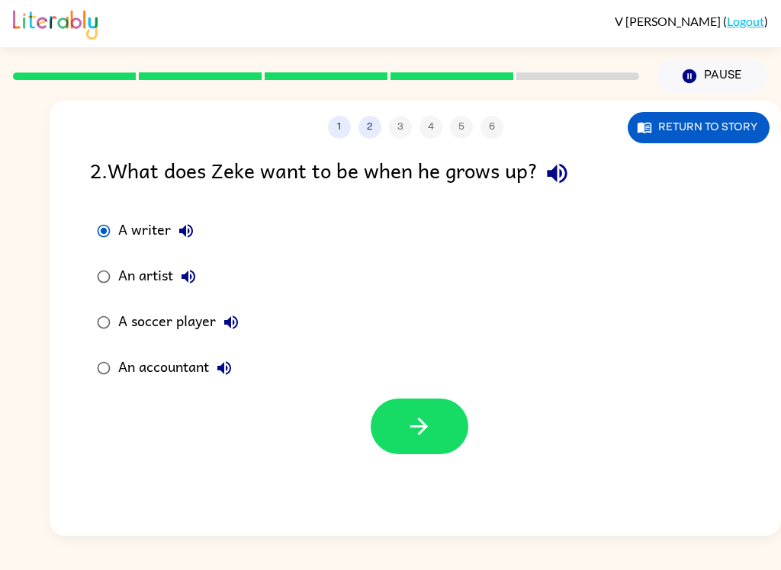
click at [431, 443] on button "button" at bounding box center [419, 427] width 98 height 56
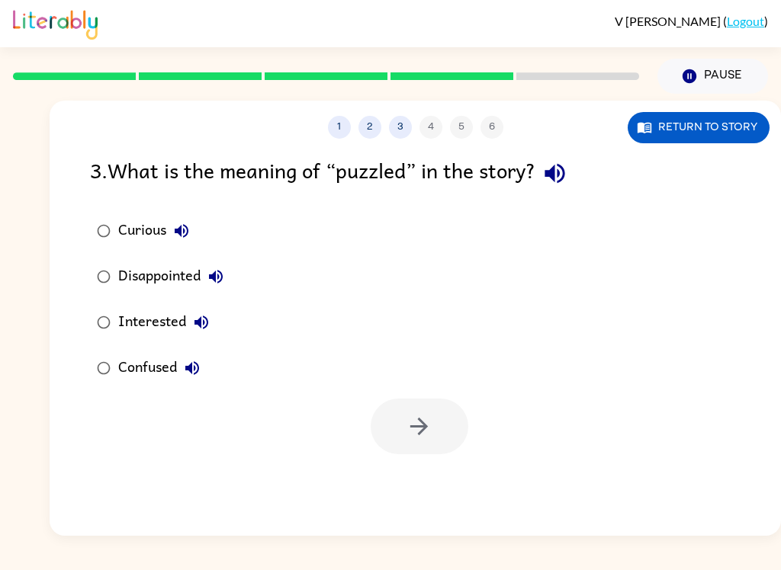
click at [588, 172] on div "3 . What is the meaning of “puzzled” in the story?" at bounding box center [415, 173] width 650 height 39
click at [561, 179] on icon "button" at bounding box center [554, 174] width 20 height 20
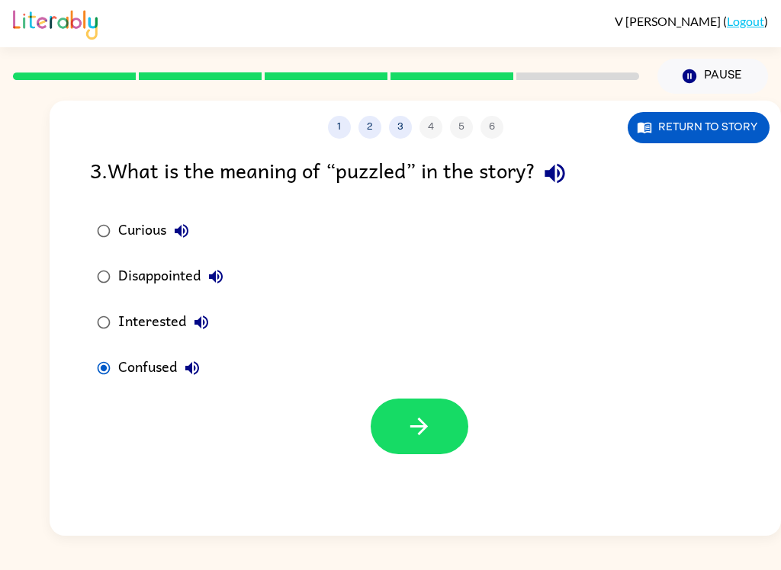
click at [435, 410] on button "button" at bounding box center [419, 427] width 98 height 56
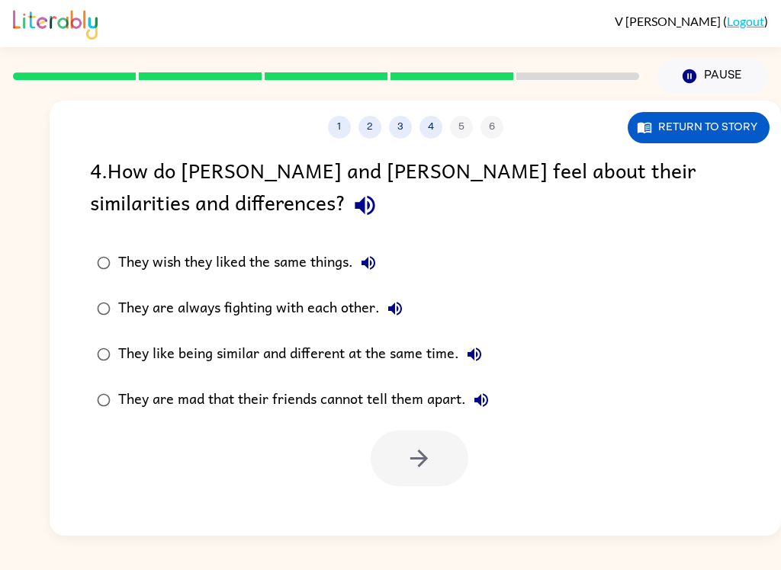
click at [354, 204] on icon "button" at bounding box center [364, 206] width 20 height 20
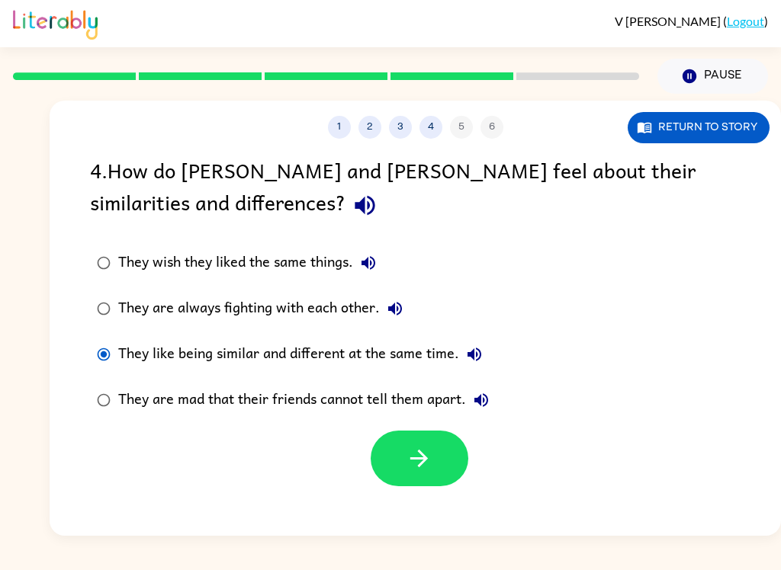
click at [433, 463] on button "button" at bounding box center [419, 459] width 98 height 56
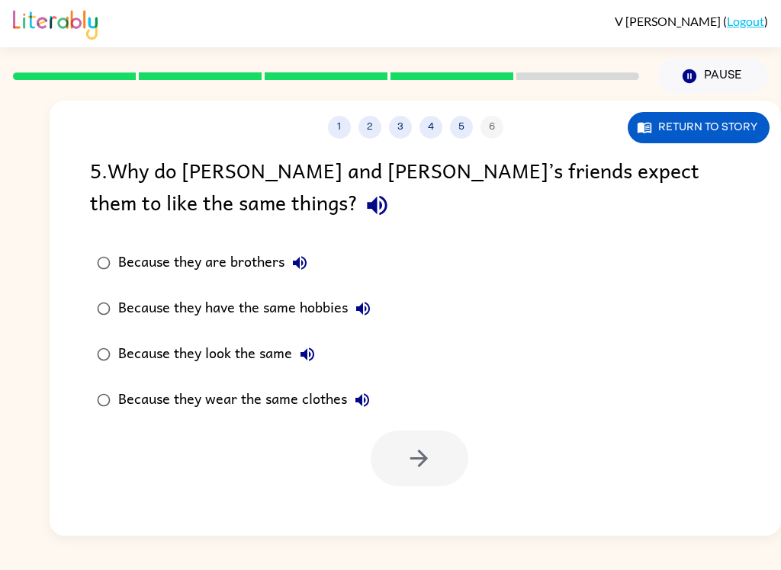
click at [367, 213] on icon "button" at bounding box center [377, 206] width 20 height 20
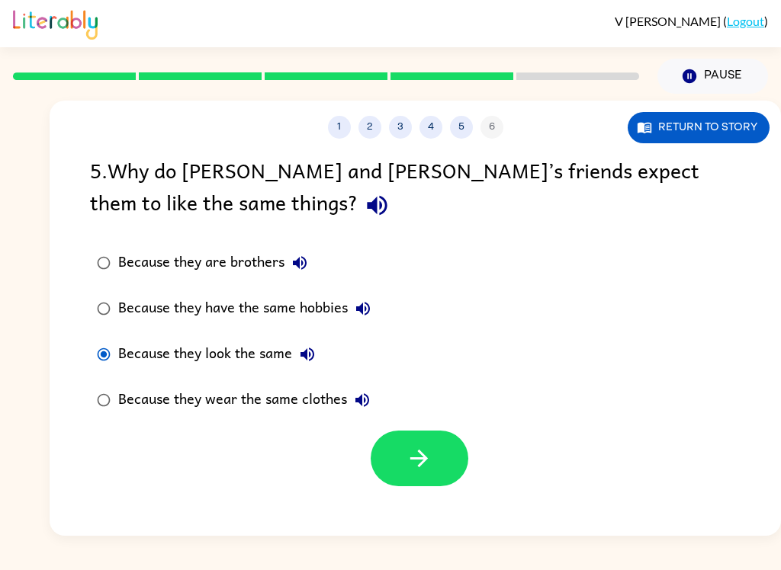
click at [441, 453] on button "button" at bounding box center [419, 459] width 98 height 56
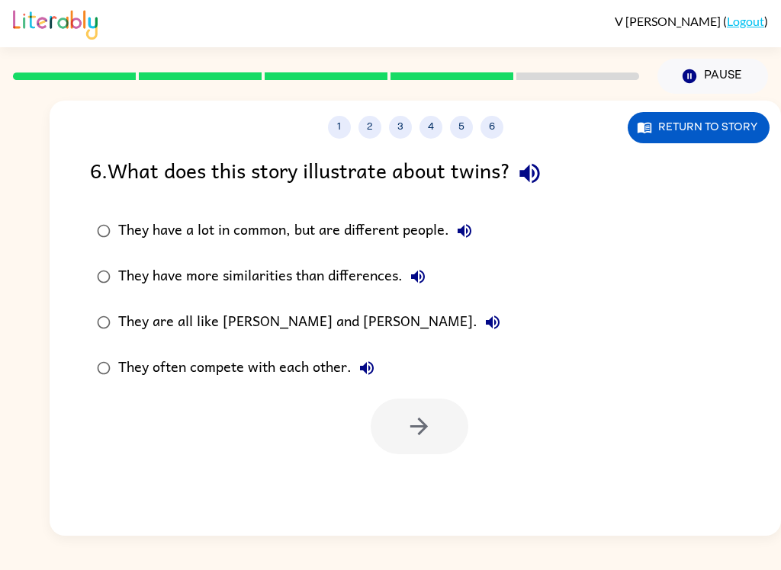
click at [539, 172] on icon "button" at bounding box center [529, 174] width 20 height 20
click at [478, 233] on button "They have a lot in common, but are different people." at bounding box center [464, 231] width 30 height 30
click at [429, 268] on button "They have more similarities than differences." at bounding box center [417, 276] width 30 height 30
click at [486, 322] on icon "button" at bounding box center [493, 323] width 14 height 14
click at [367, 365] on icon "button" at bounding box center [366, 368] width 18 height 18
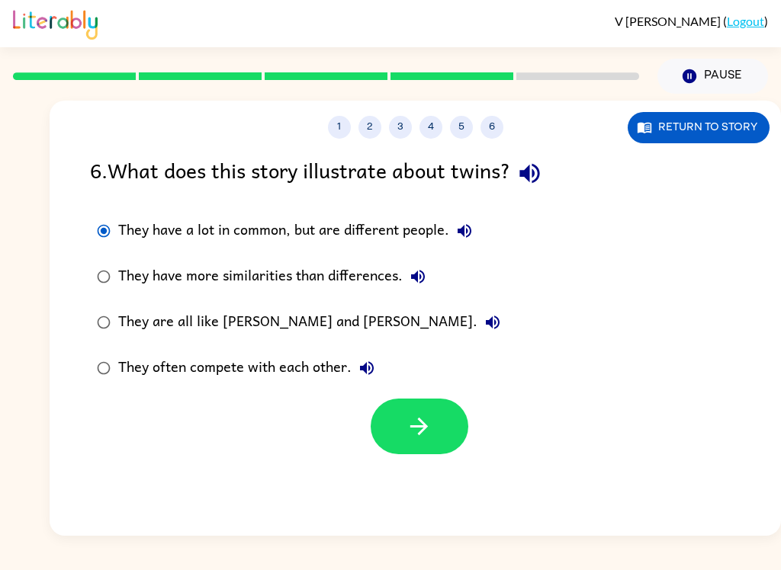
click at [433, 430] on button "button" at bounding box center [419, 427] width 98 height 56
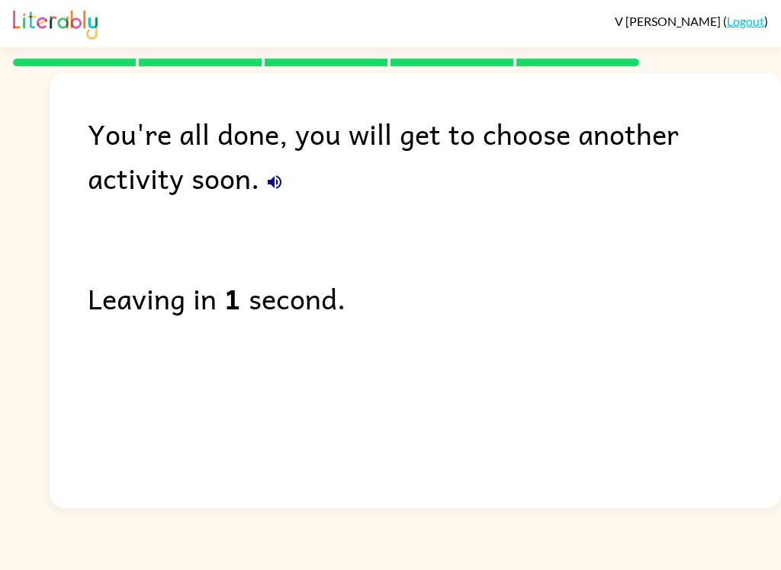
click at [265, 183] on icon "button" at bounding box center [274, 182] width 18 height 18
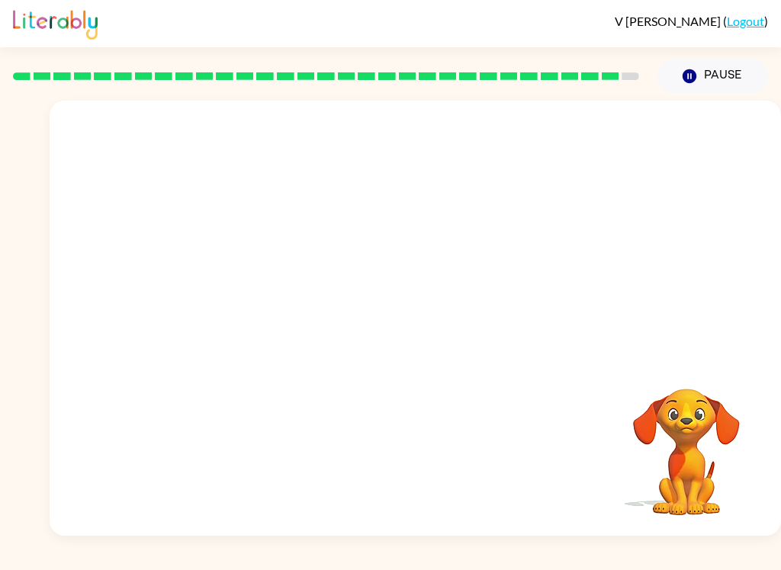
click at [703, 300] on div at bounding box center [415, 229] width 731 height 256
click at [678, 316] on div at bounding box center [415, 229] width 731 height 256
click at [646, 380] on video "Your browser must support playing .mp4 files to use Literably. Please try using…" at bounding box center [686, 441] width 152 height 152
click at [666, 339] on div at bounding box center [415, 229] width 731 height 256
click at [689, 315] on div at bounding box center [415, 229] width 731 height 256
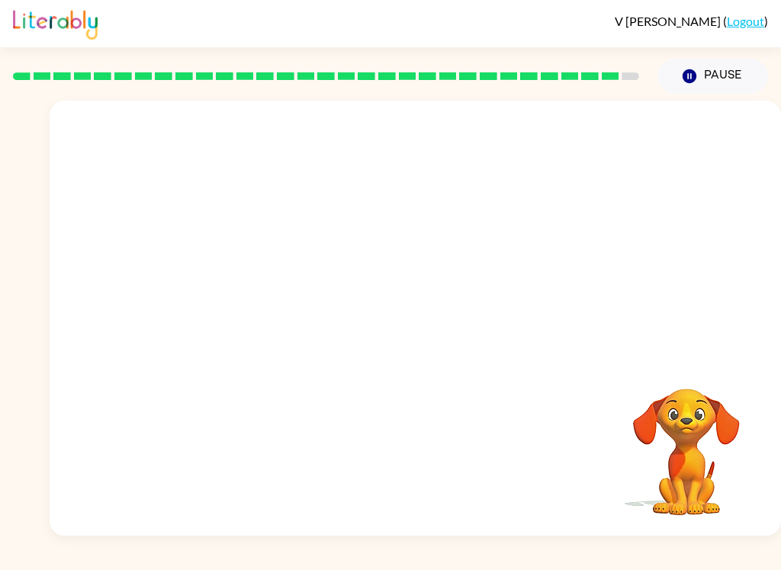
click at [689, 315] on div at bounding box center [415, 229] width 731 height 256
click at [691, 304] on div at bounding box center [415, 229] width 731 height 256
click at [656, 329] on div at bounding box center [415, 229] width 731 height 256
click at [674, 313] on div at bounding box center [415, 229] width 731 height 256
click at [439, 334] on button "button" at bounding box center [416, 326] width 98 height 56
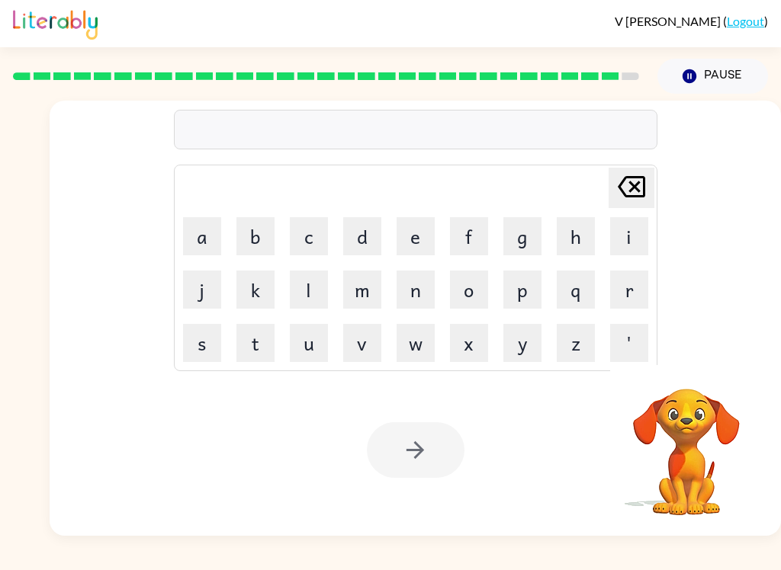
click at [206, 297] on button "j" at bounding box center [202, 290] width 38 height 38
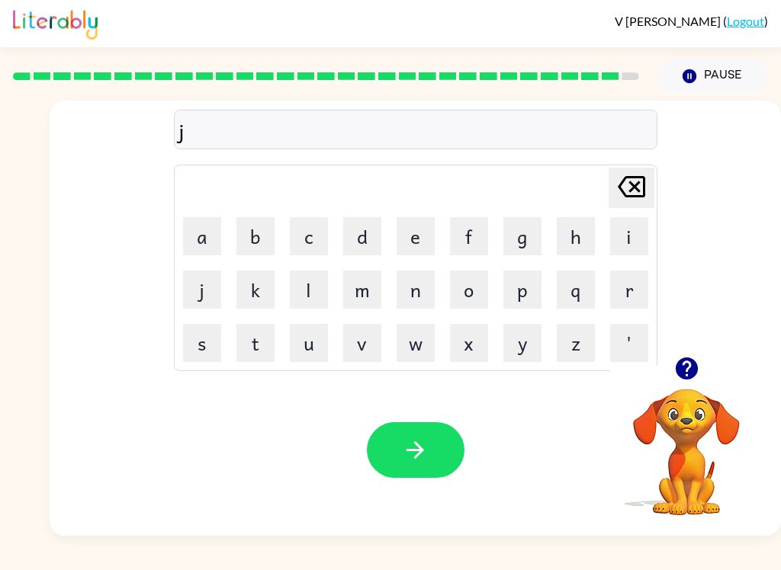
click at [203, 233] on button "a" at bounding box center [202, 236] width 38 height 38
click at [402, 351] on button "w" at bounding box center [415, 343] width 38 height 38
click at [253, 227] on button "b" at bounding box center [255, 236] width 38 height 38
click at [613, 281] on button "r" at bounding box center [629, 290] width 38 height 38
click at [209, 225] on button "a" at bounding box center [202, 236] width 38 height 38
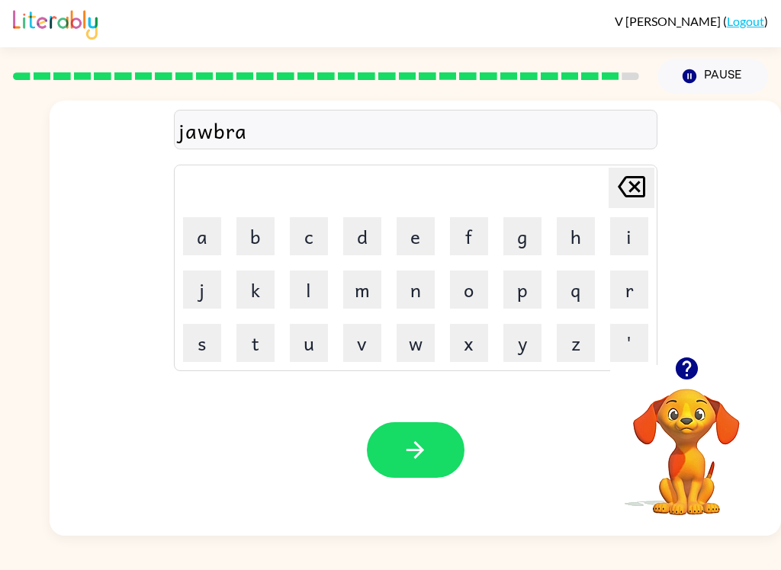
click at [263, 284] on button "k" at bounding box center [255, 290] width 38 height 38
click at [411, 236] on button "e" at bounding box center [415, 236] width 38 height 38
click at [610, 298] on button "r" at bounding box center [629, 290] width 38 height 38
click at [428, 444] on button "button" at bounding box center [416, 450] width 98 height 56
